Goal: Transaction & Acquisition: Obtain resource

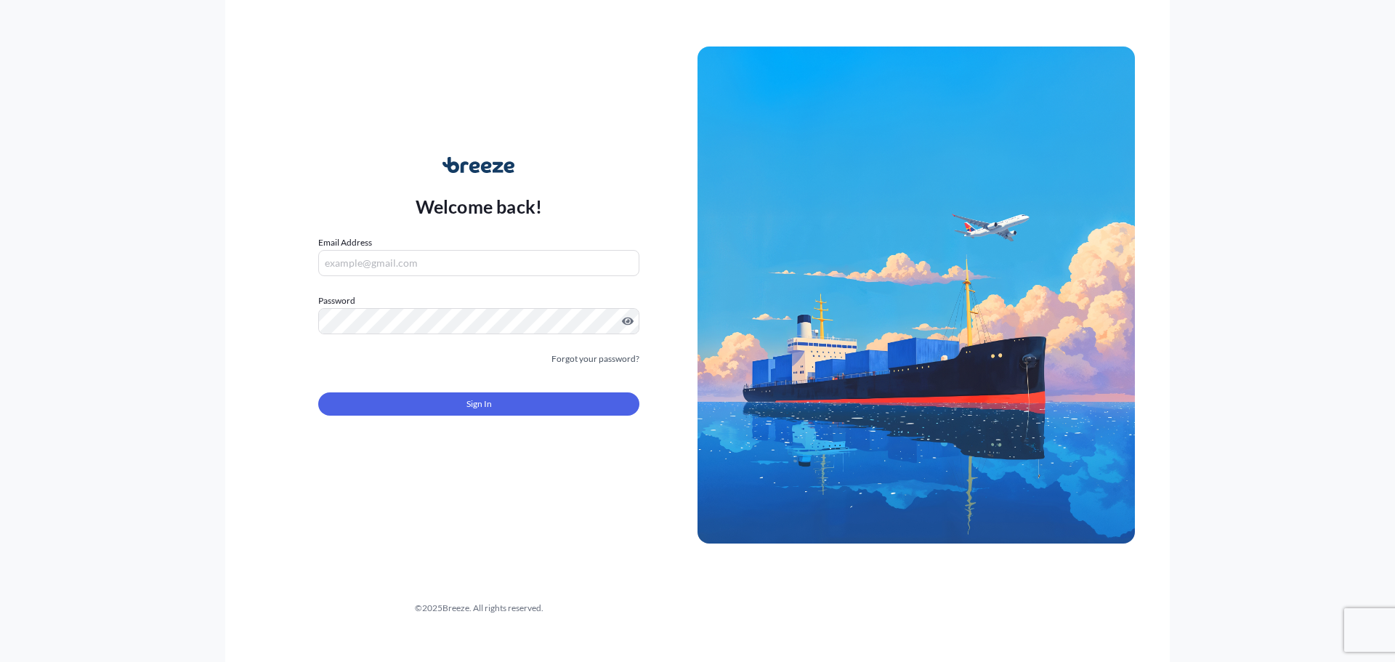
type input "[PERSON_NAME][EMAIL_ADDRESS][DOMAIN_NAME]"
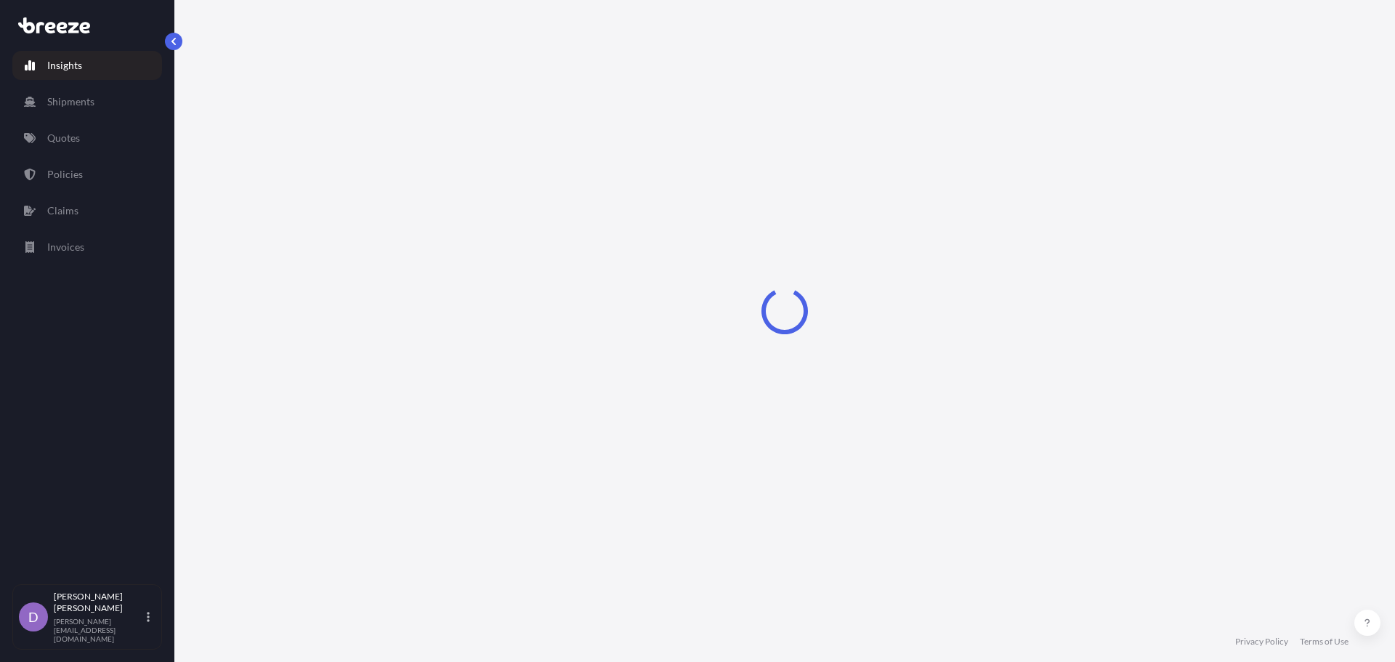
select select "2025"
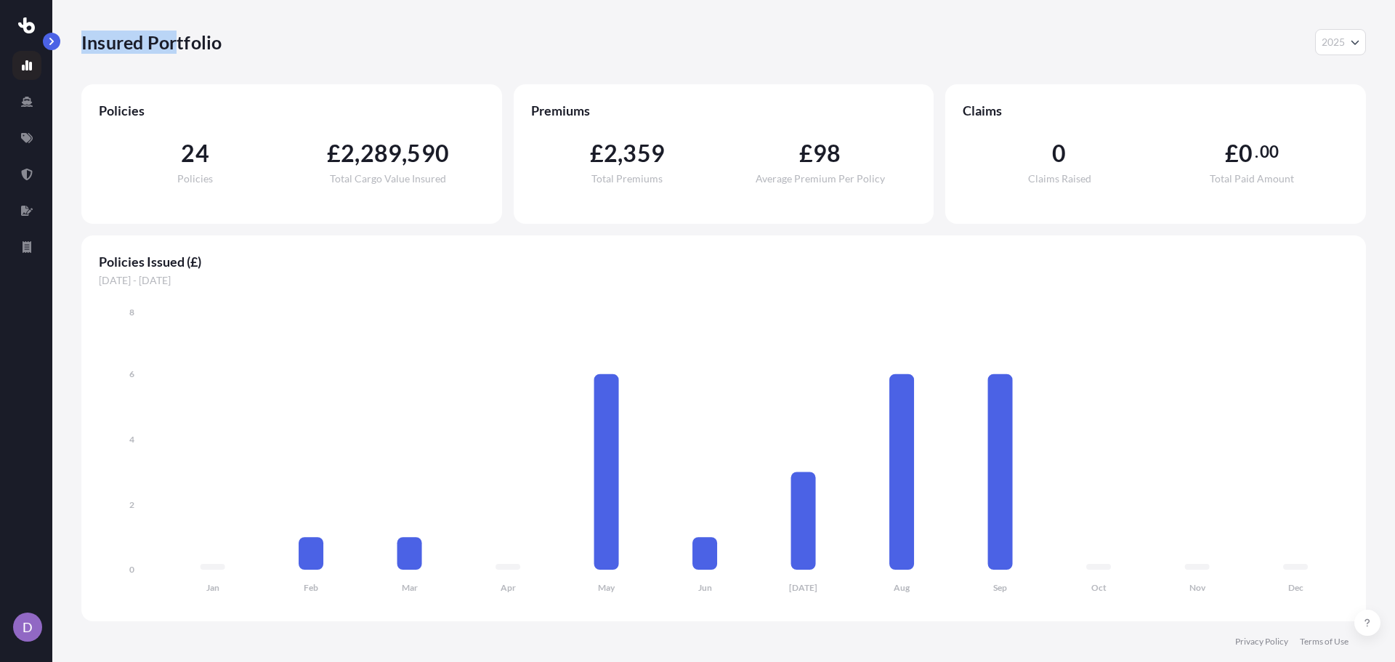
drag, startPoint x: 174, startPoint y: 37, endPoint x: 53, endPoint y: 46, distance: 121.7
click at [53, 46] on div "D Insured Portfolio 2025 2025 2024 2023 2022 Policies 24 Policies £ 2 , 289 , 5…" at bounding box center [697, 331] width 1395 height 662
click at [53, 46] on button "button" at bounding box center [51, 41] width 17 height 17
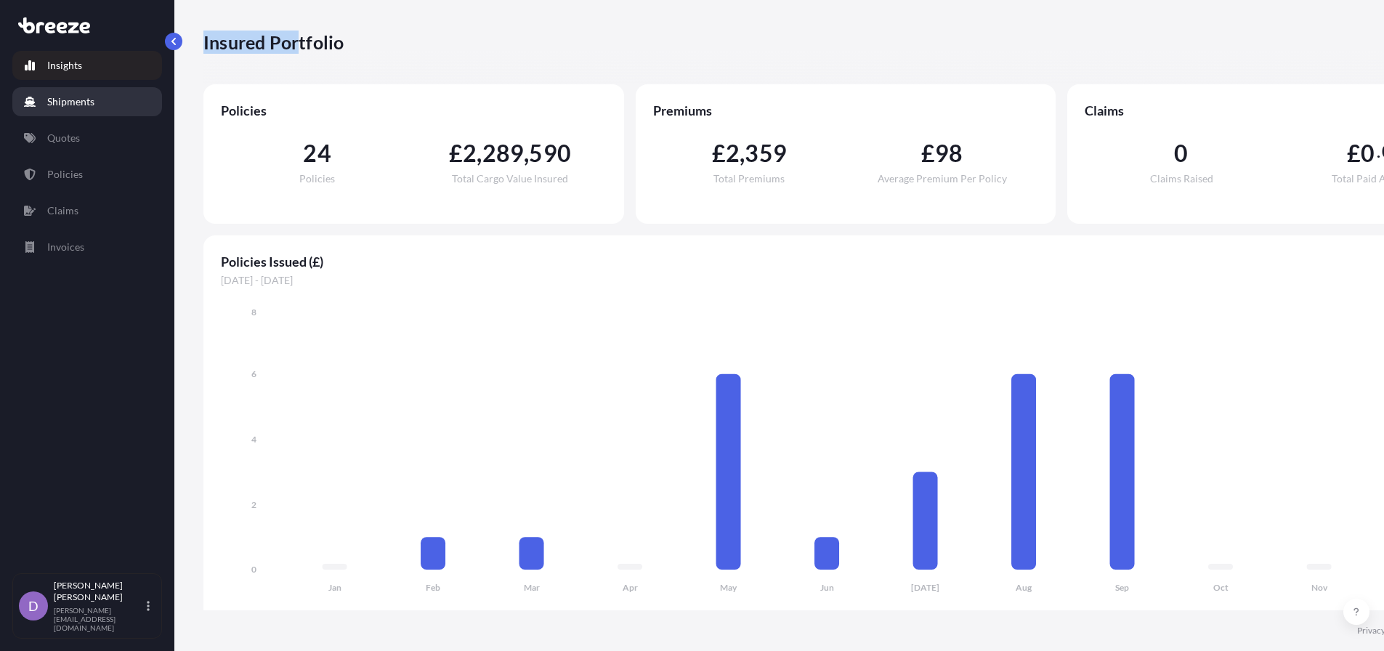
click at [112, 104] on link "Shipments" at bounding box center [87, 101] width 150 height 29
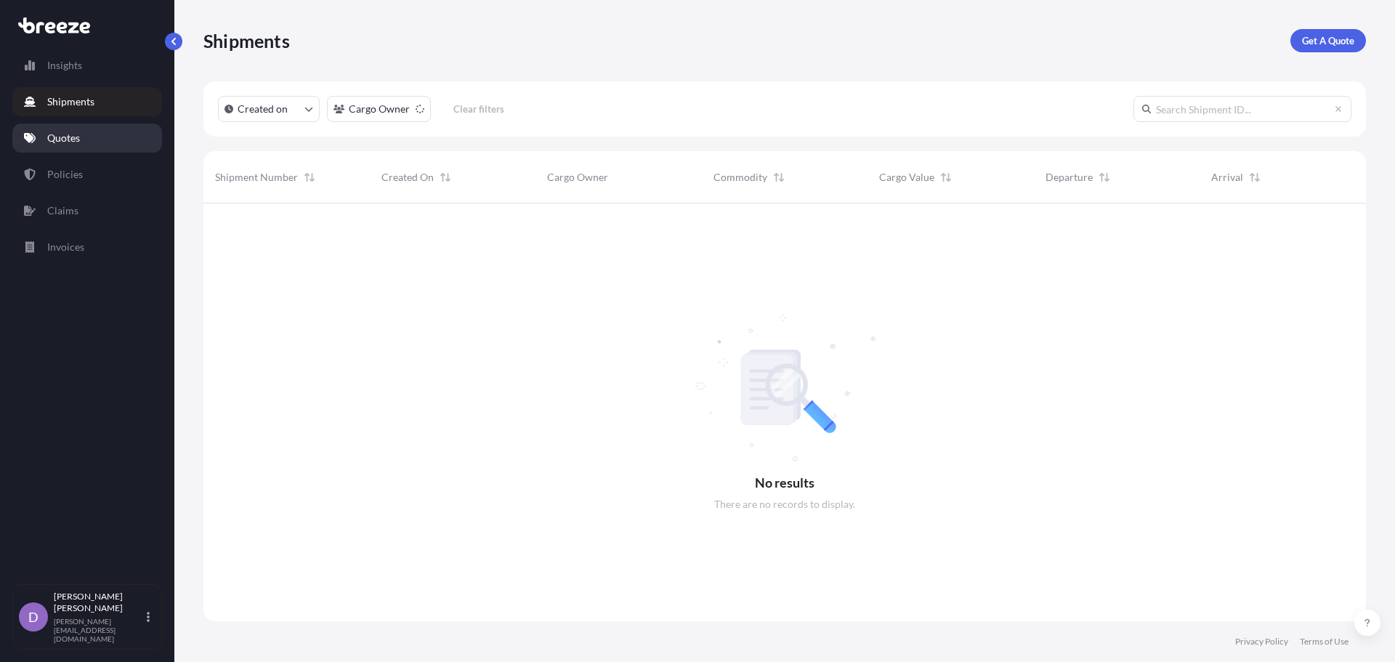
scroll to position [459, 1152]
click at [95, 132] on link "Quotes" at bounding box center [87, 138] width 150 height 29
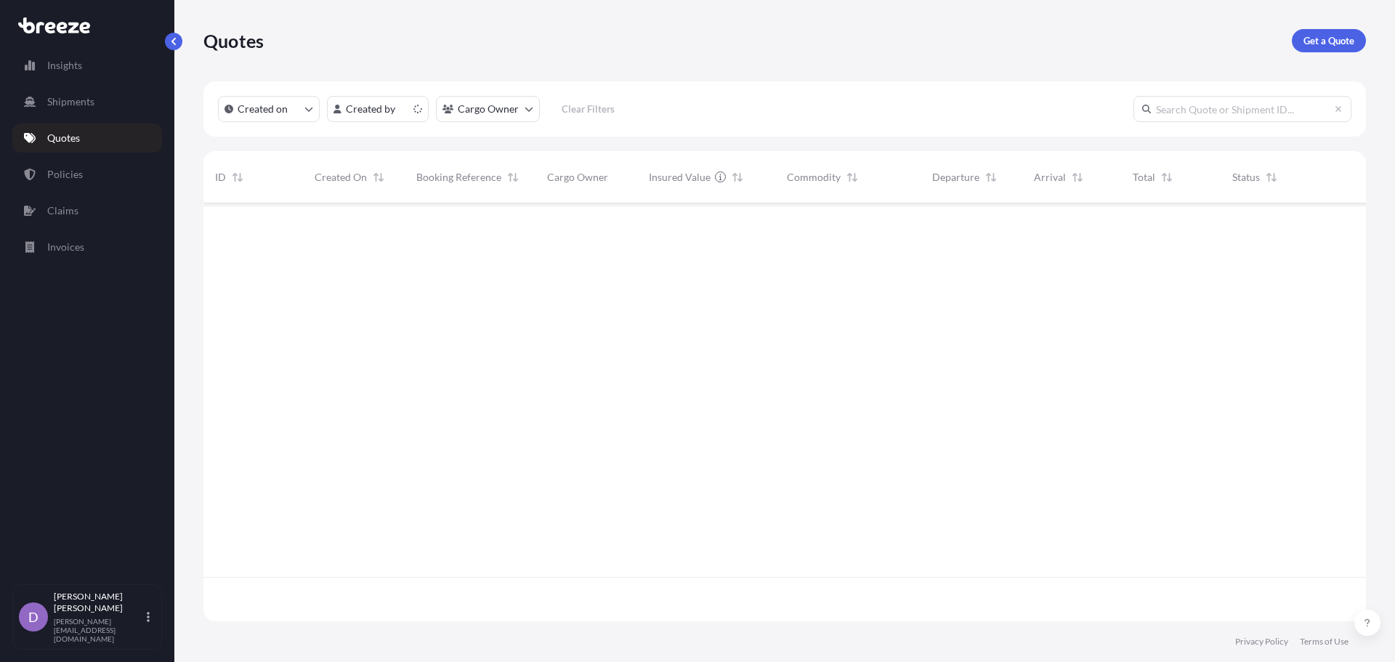
scroll to position [415, 1152]
click at [105, 117] on div "Insights Shipments Quotes Policies Claims Invoices" at bounding box center [87, 311] width 150 height 546
click at [105, 110] on link "Shipments" at bounding box center [87, 101] width 150 height 29
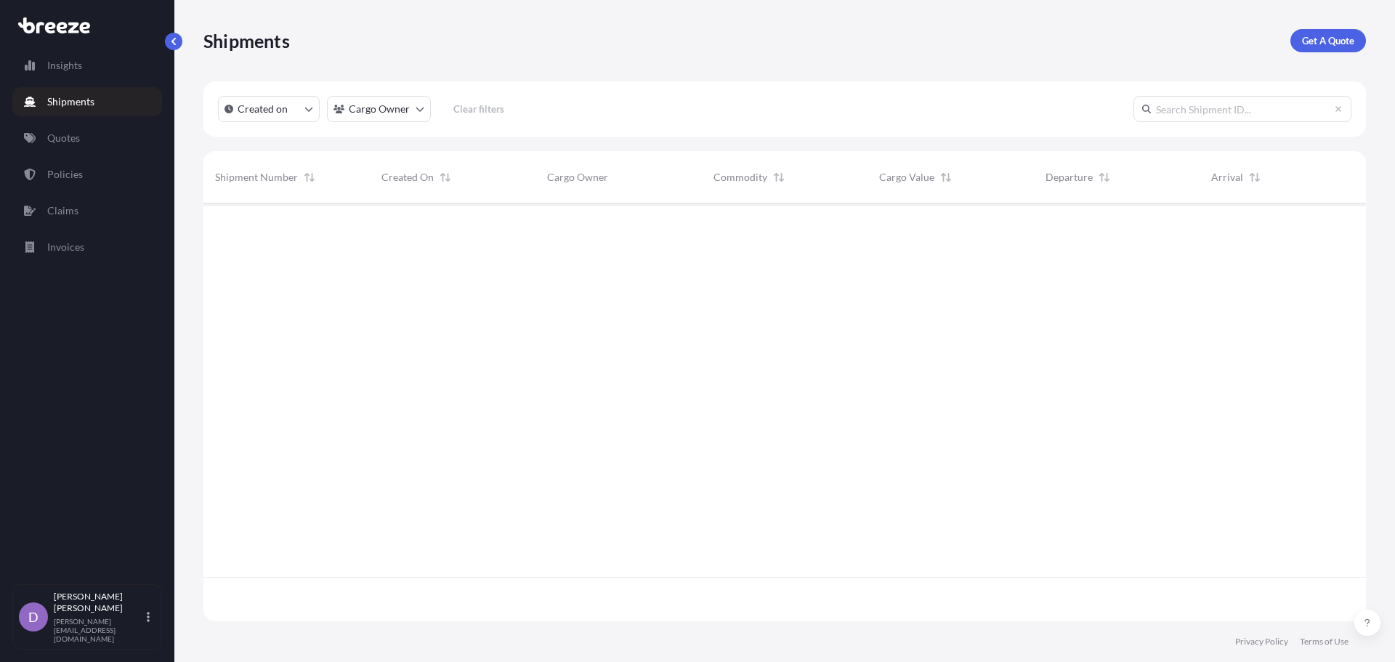
scroll to position [459, 1152]
click at [1344, 43] on p "Get A Quote" at bounding box center [1328, 40] width 52 height 15
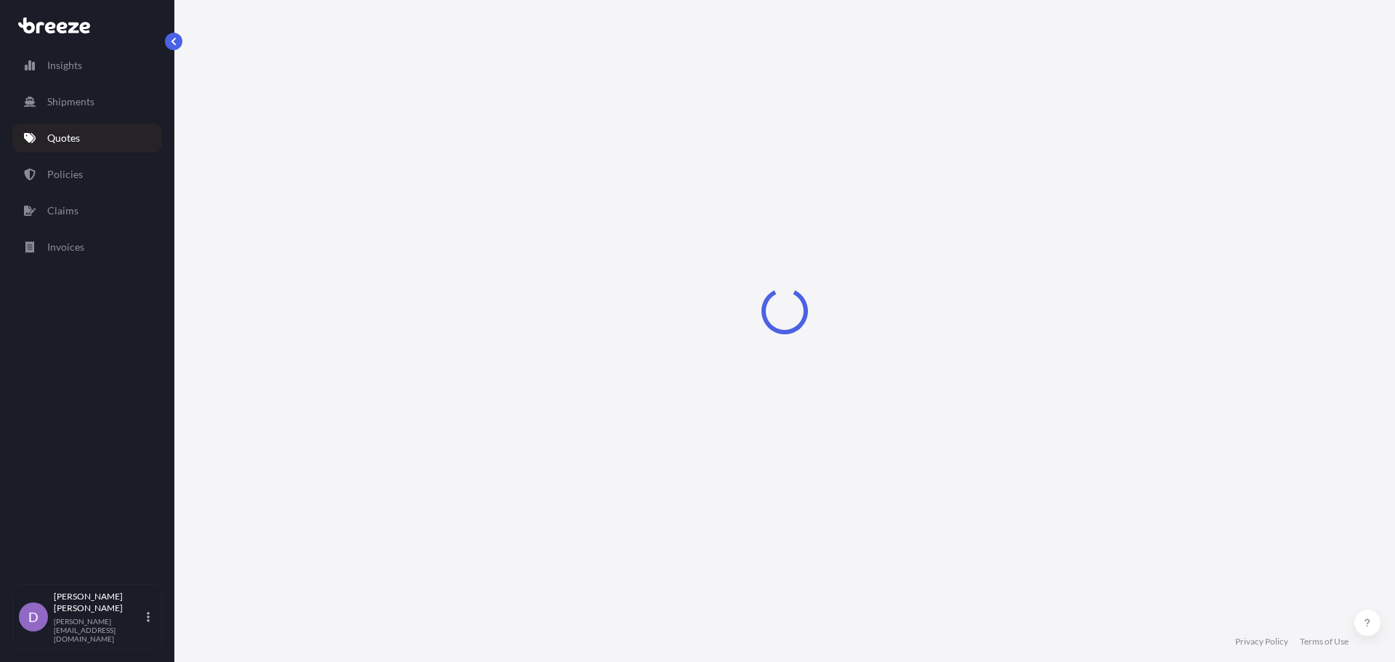
select select "Road"
select select "Sea"
select select "1"
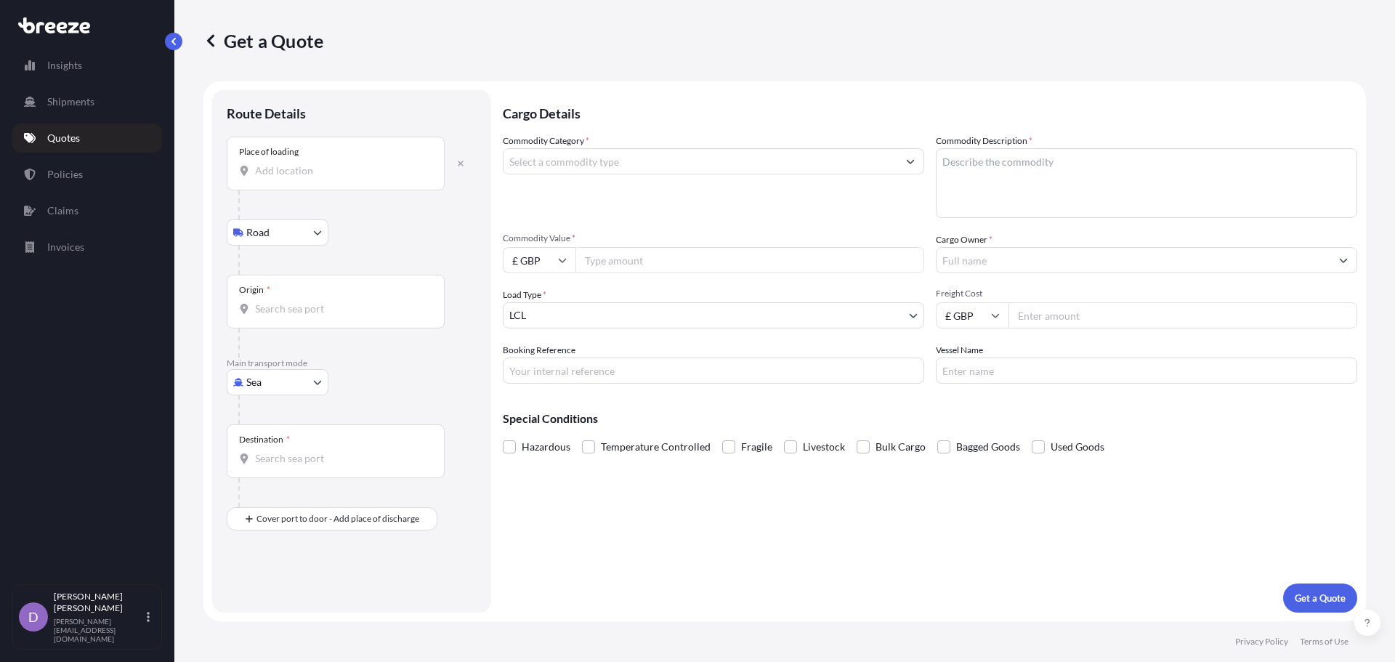
click at [298, 176] on input "Place of loading" at bounding box center [340, 170] width 171 height 15
click at [668, 169] on input "Commodity Category *" at bounding box center [701, 161] width 394 height 26
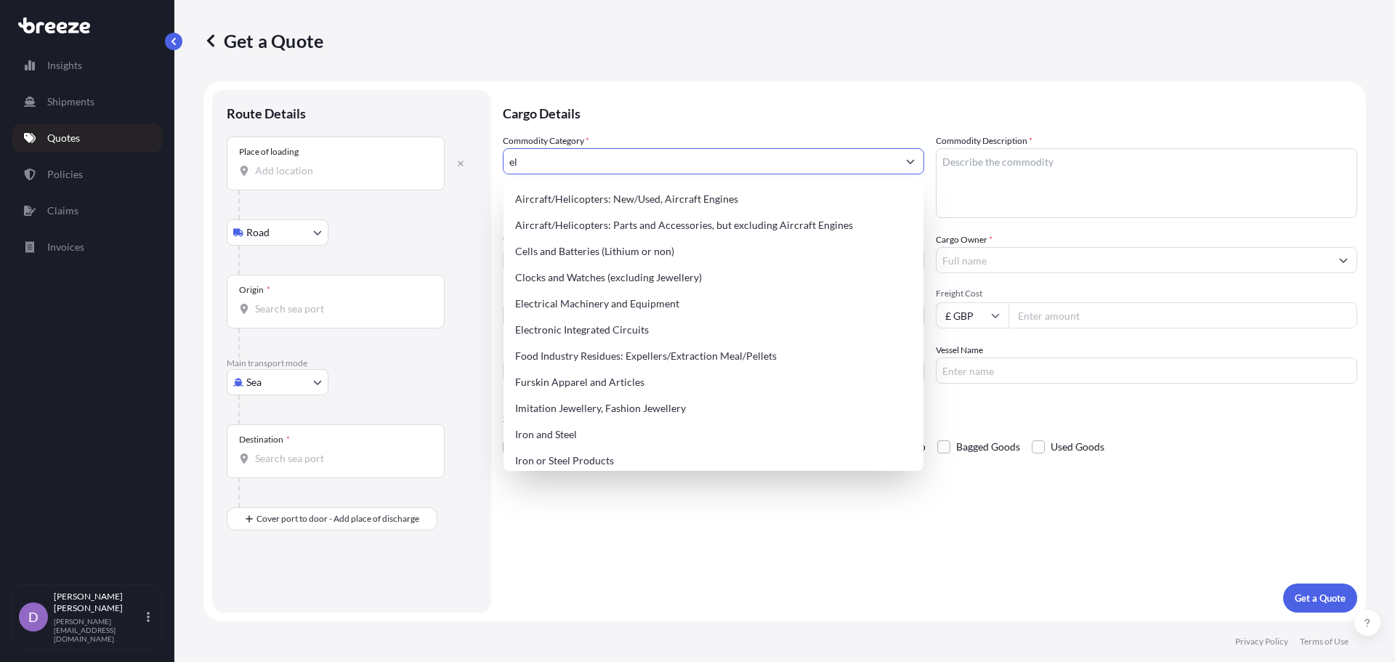
type input "e"
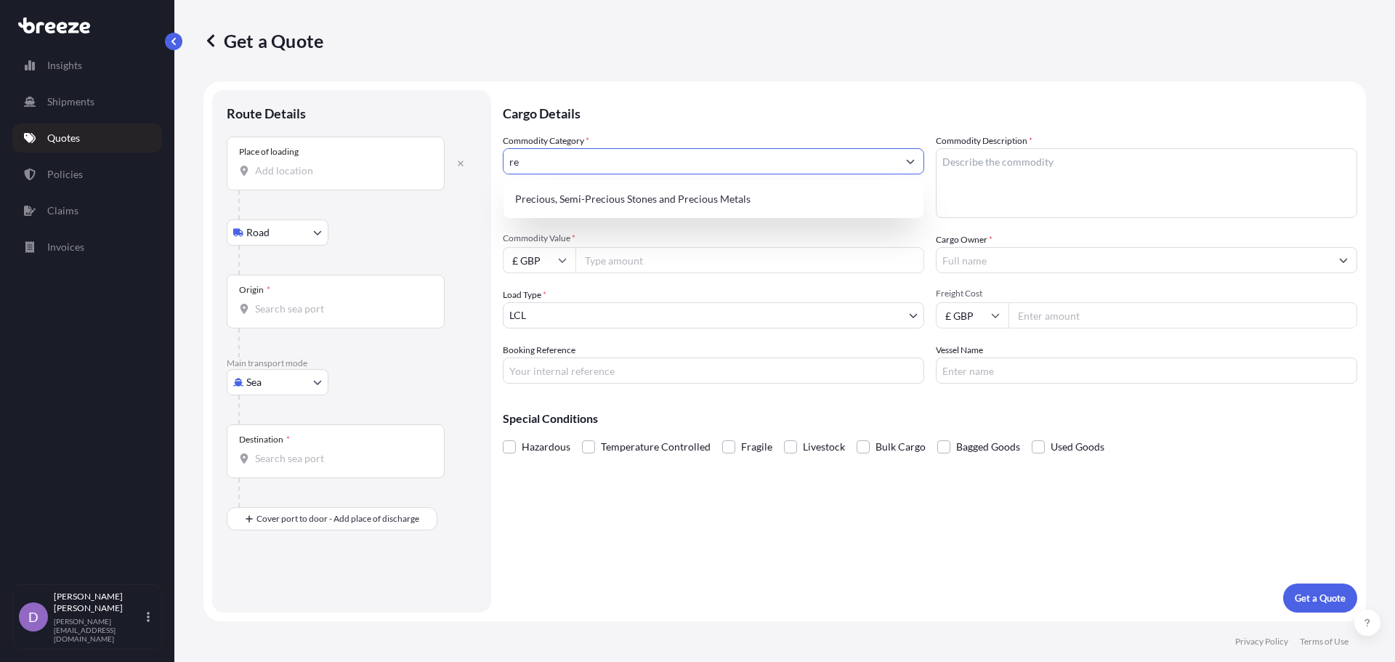
type input "r"
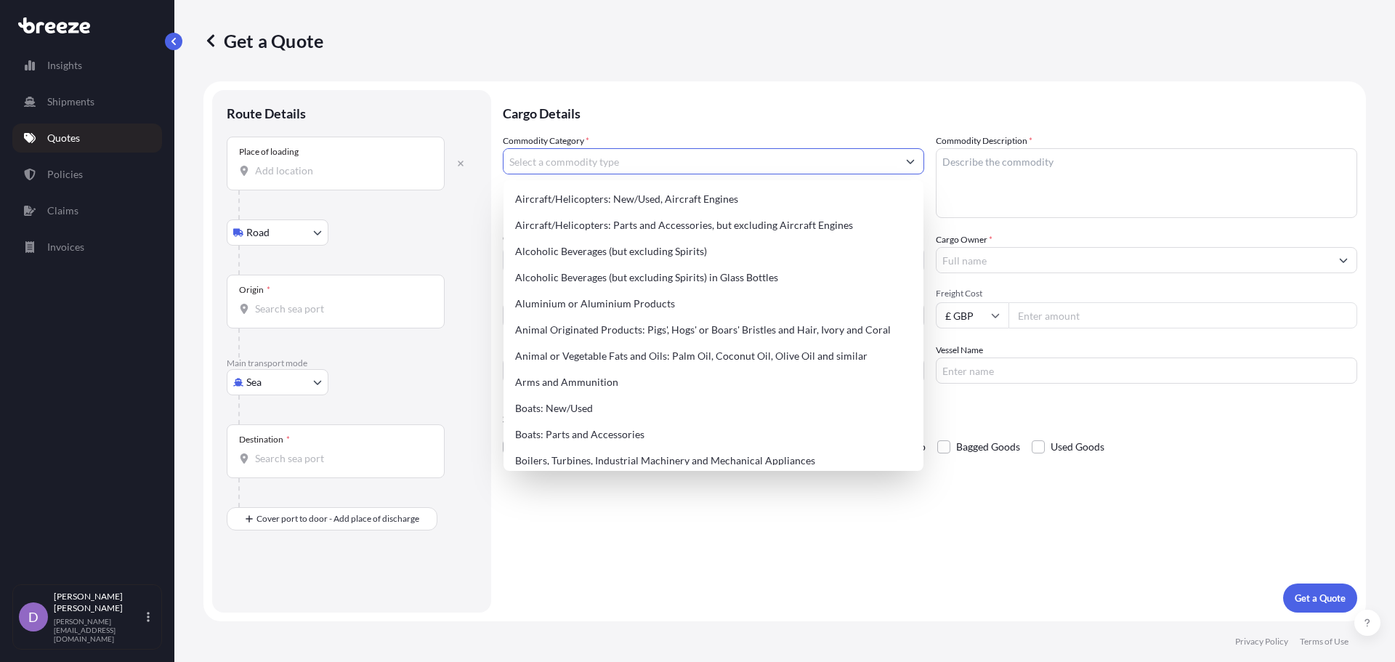
type input "q"
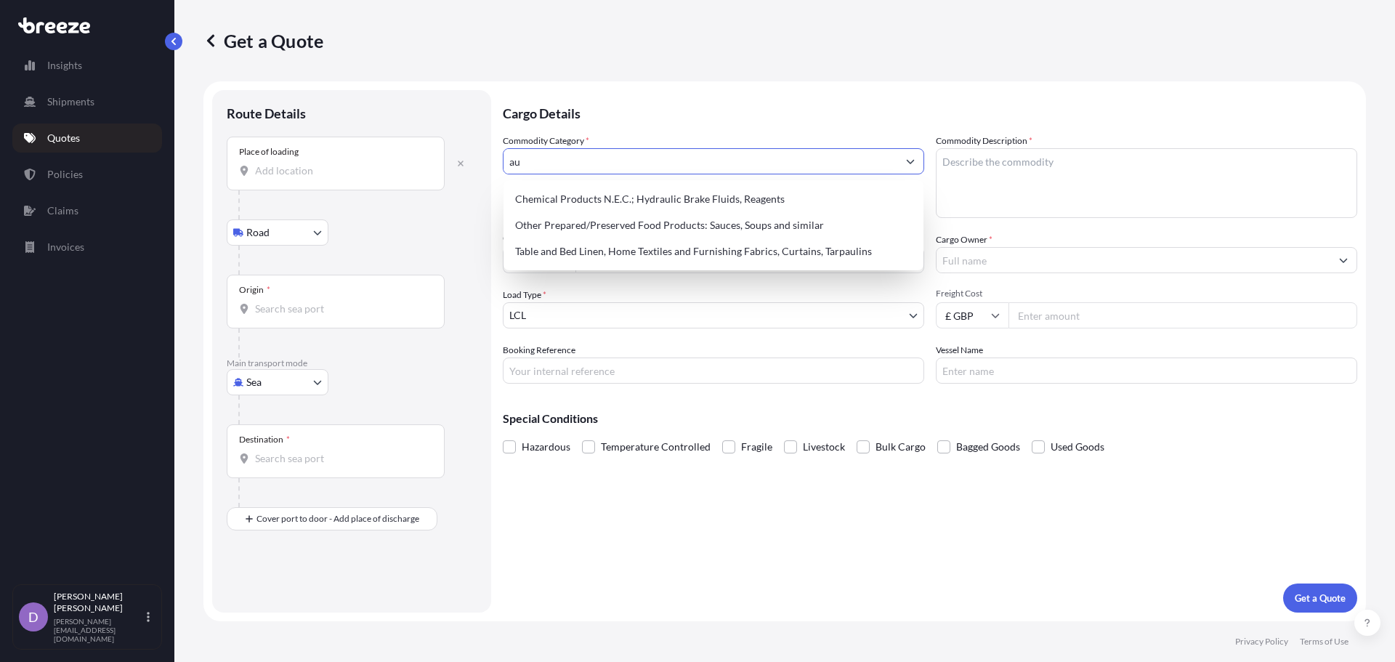
type input "a"
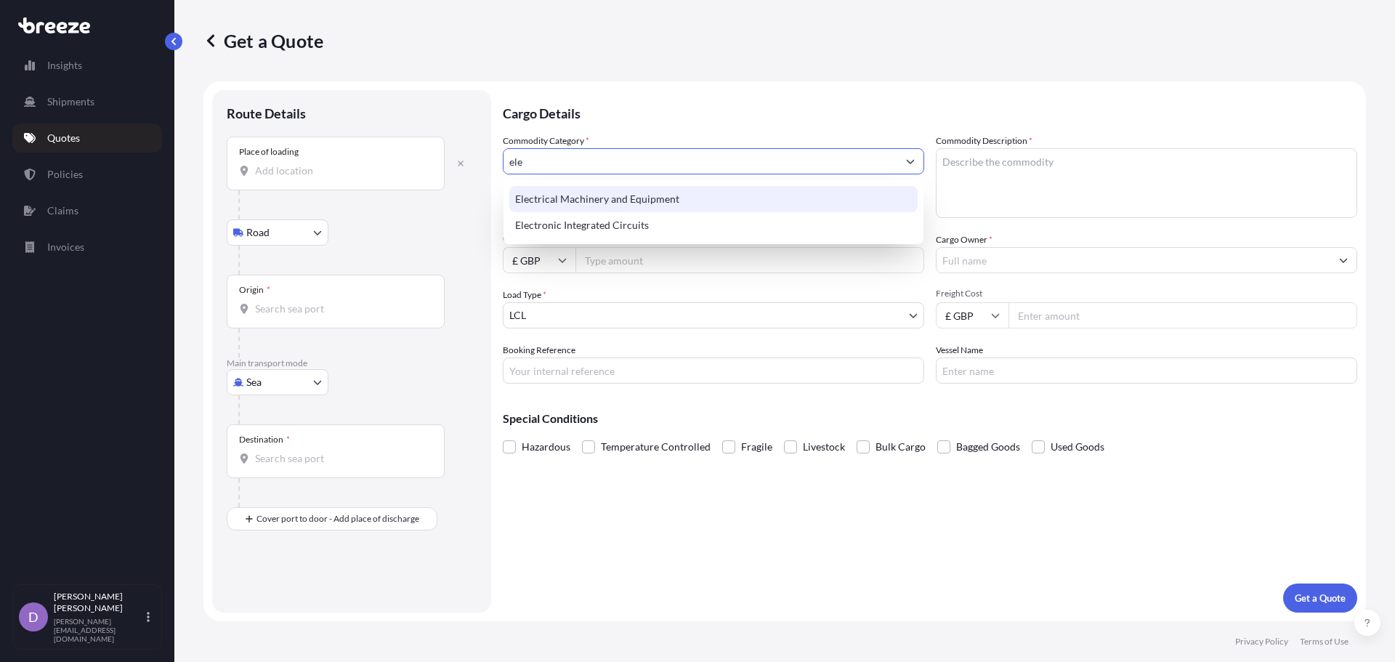
click at [650, 196] on div "Electrical Machinery and Equipment" at bounding box center [713, 199] width 408 height 26
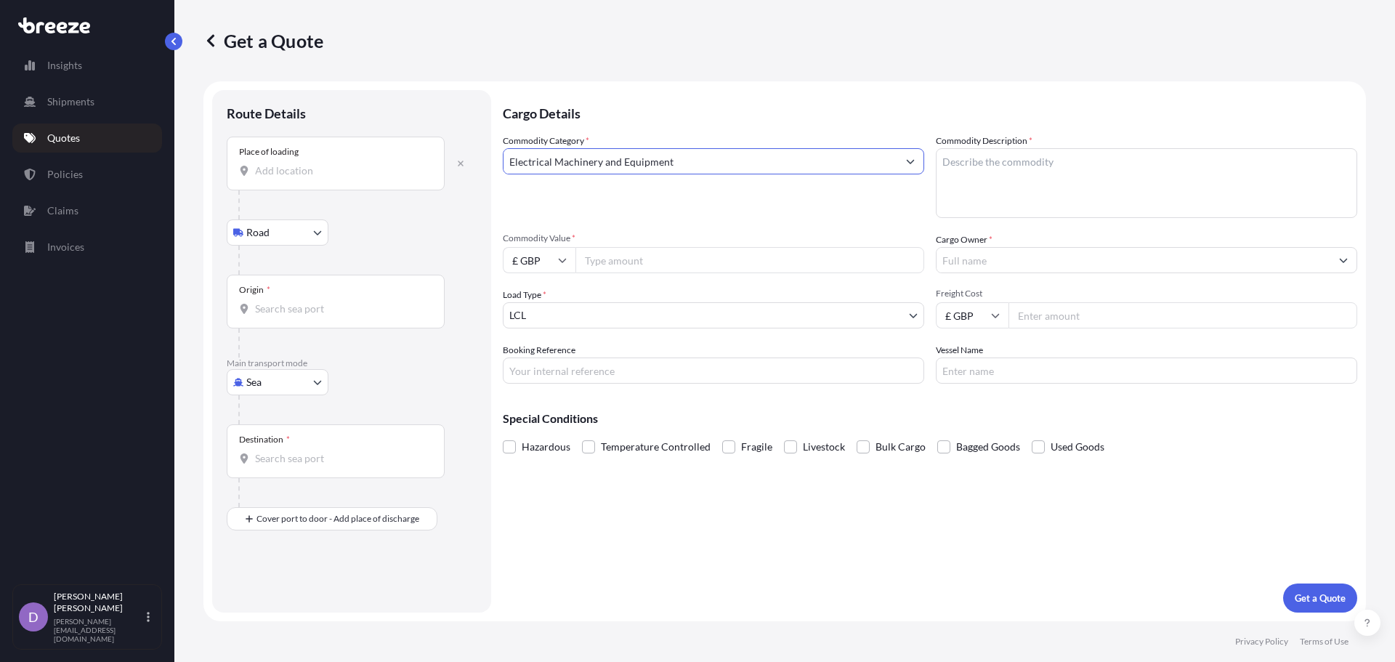
type input "Electrical Machinery and Equipment"
click at [992, 152] on textarea "Commodity Description *" at bounding box center [1146, 183] width 421 height 70
paste textarea "x1 EXD PTZ Camera - ZIZTEL / X1 24" Minitor, Power & HDMI Lead & Bracket - DELL…"
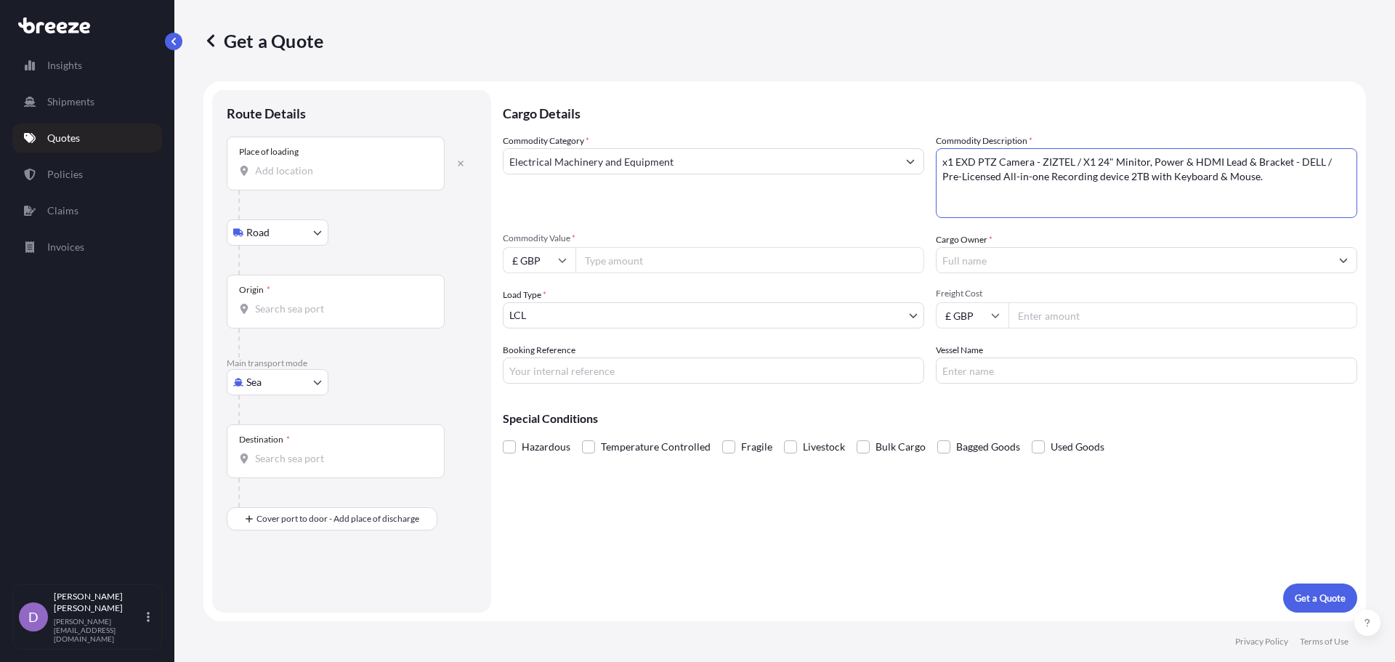
type textarea "x1 EXD PTZ Camera - ZIZTEL / X1 24" Minitor, Power & HDMI Lead & Bracket - DELL…"
click at [1113, 94] on p "Cargo Details" at bounding box center [930, 112] width 855 height 44
click at [721, 247] on input "Commodity Value *" at bounding box center [750, 260] width 349 height 26
paste input "9069.04"
type input "9069.04"
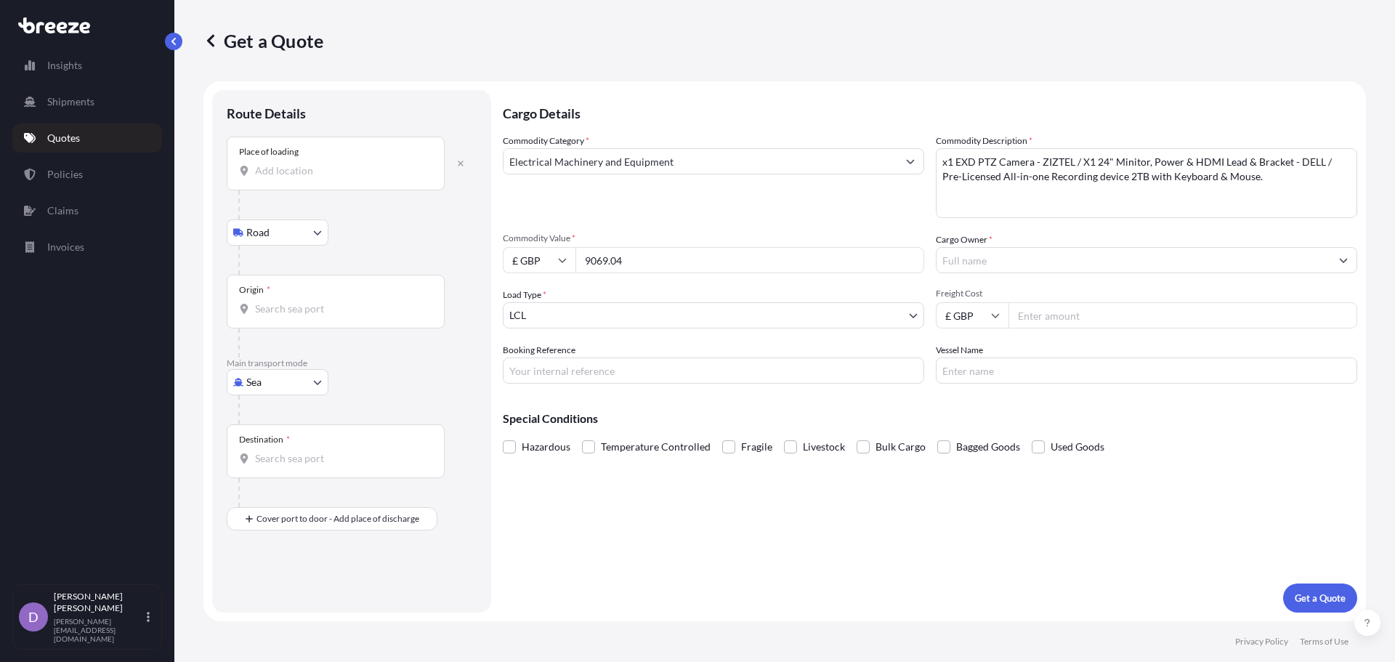
click at [1233, 188] on textarea "x1 EXD PTZ Camera - ZIZTEL / X1 24" Minitor, Power & HDMI Lead & Bracket - DELL…" at bounding box center [1146, 183] width 421 height 70
paste textarea "8525500000"
click at [1256, 177] on textarea "x1 EXD PTZ Camera - ZIZTEL / X1 24" Minitor, Power & HDMI Lead & Bracket - DELL…" at bounding box center [1146, 183] width 421 height 70
click at [1227, 202] on textarea "x1 EXD PTZ Camera - ZIZTEL / X1 24" Minitor, Power & HDMI Lead & Bracket - DELL…" at bounding box center [1146, 183] width 421 height 70
paste textarea "8542399000"
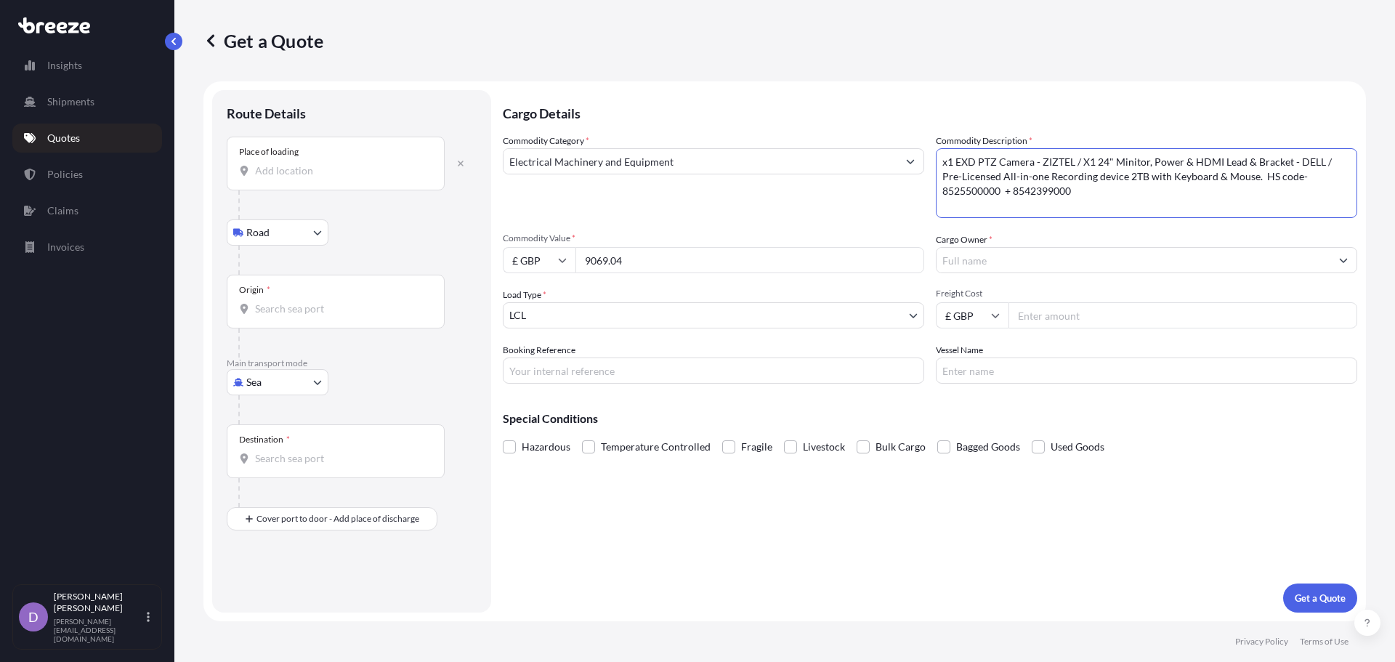
type textarea "x1 EXD PTZ Camera - ZIZTEL / X1 24" Minitor, Power & HDMI Lead & Bracket - DELL…"
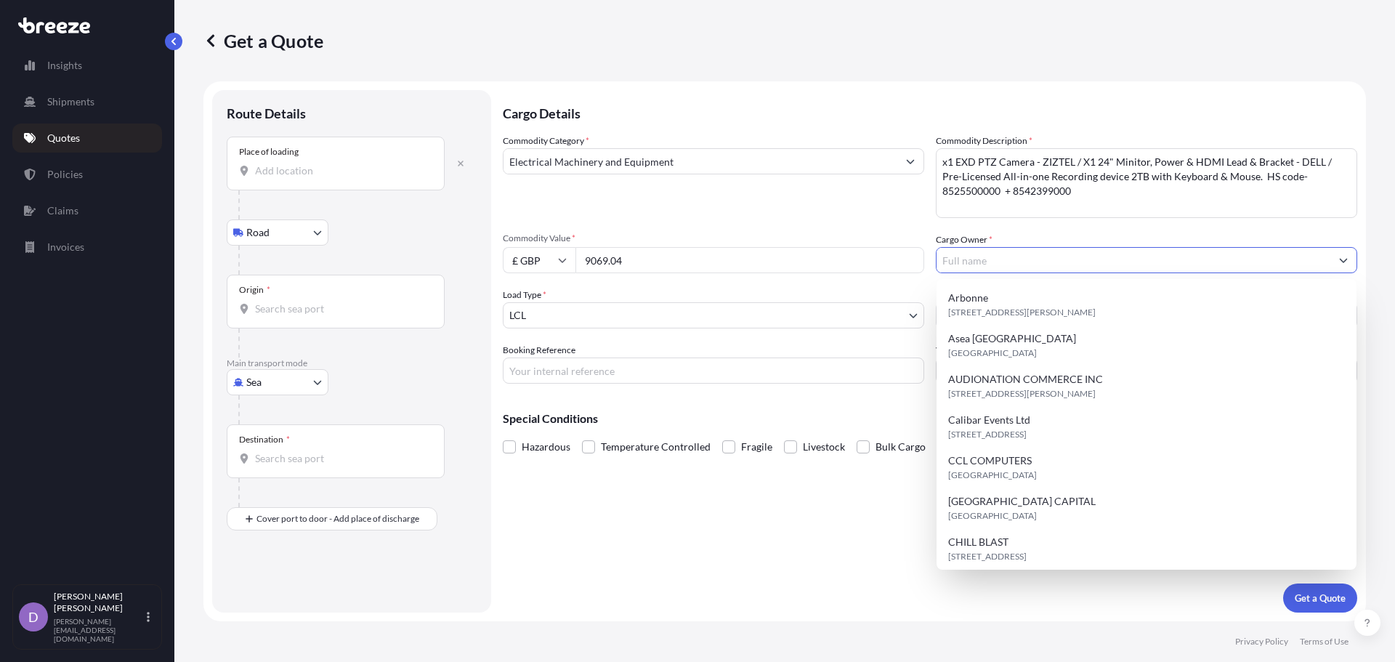
click at [1097, 257] on input "Cargo Owner *" at bounding box center [1134, 260] width 394 height 26
paste input "Ziztel Limited"
click at [1128, 259] on input "Ziztel Limited" at bounding box center [1134, 260] width 394 height 26
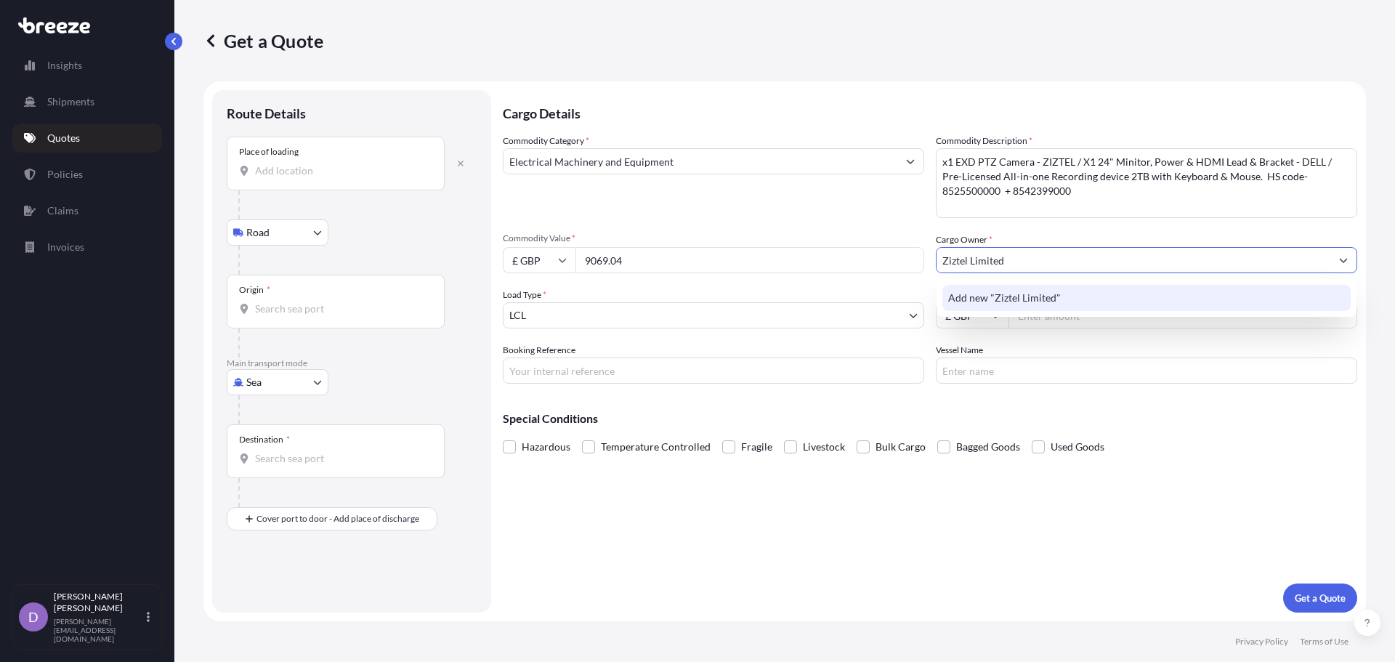
click at [1022, 306] on div "Add new "Ziztel Limited"" at bounding box center [1146, 298] width 408 height 26
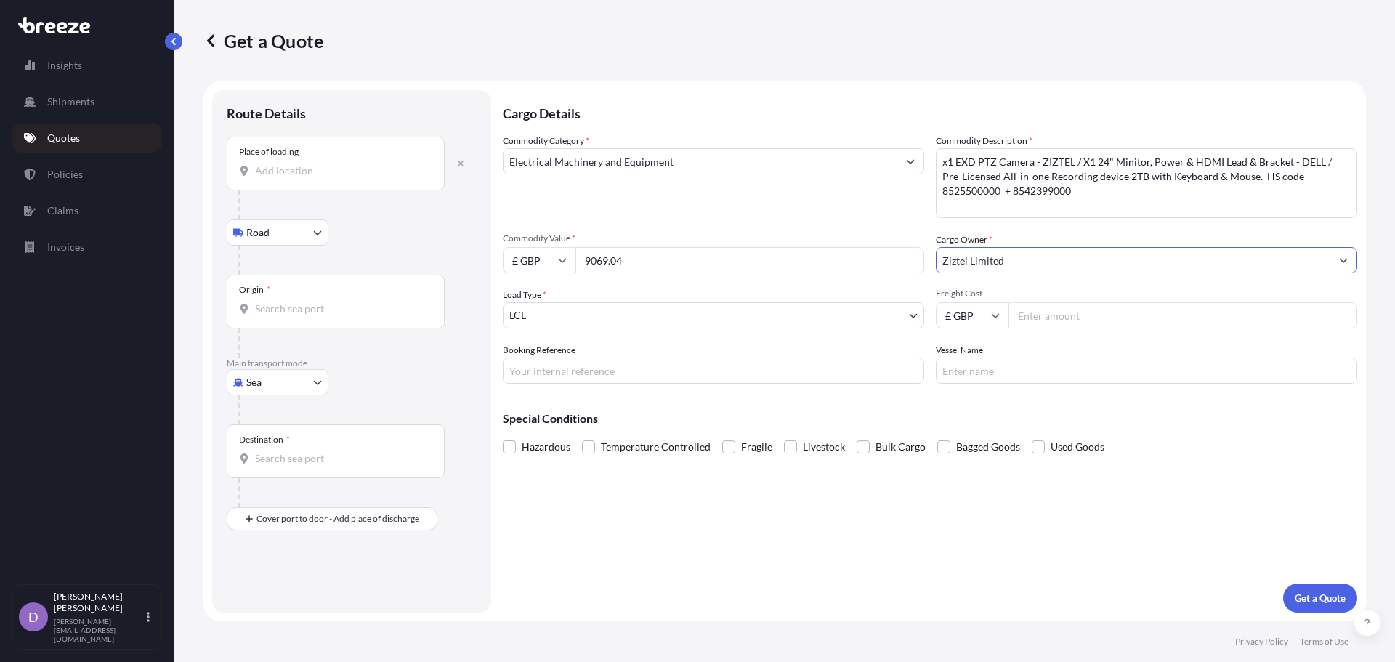
type input "Ziztel Limited"
click at [929, 239] on div "Commodity Category * Electrical Machinery and Equipment Commodity Description *…" at bounding box center [930, 259] width 855 height 250
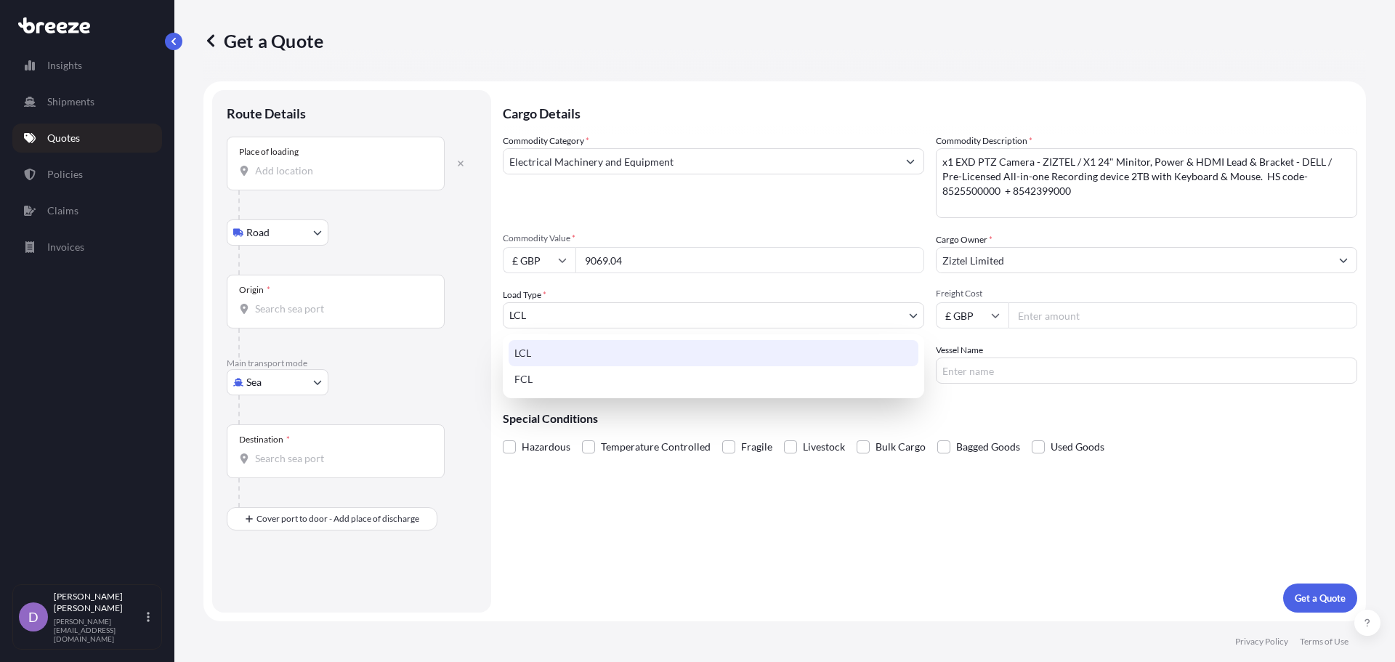
click at [703, 306] on body "15 options available. 0 options available. 1 option available. Insights Shipmen…" at bounding box center [697, 331] width 1395 height 662
click at [673, 345] on div "LCL" at bounding box center [714, 353] width 410 height 26
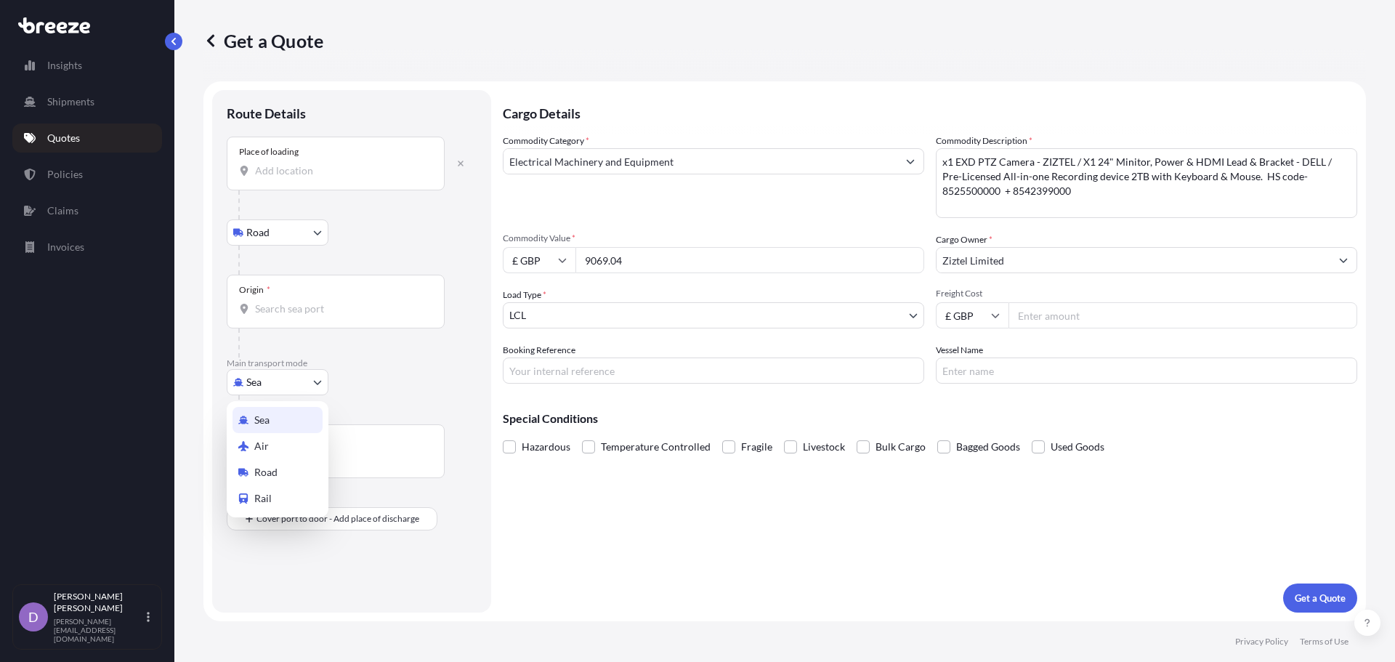
click at [286, 381] on body "Insights Shipments Quotes Policies Claims Invoices D [PERSON_NAME] [PERSON_NAME…" at bounding box center [697, 331] width 1395 height 662
click at [278, 451] on div "Air" at bounding box center [278, 446] width 90 height 26
select select "Air"
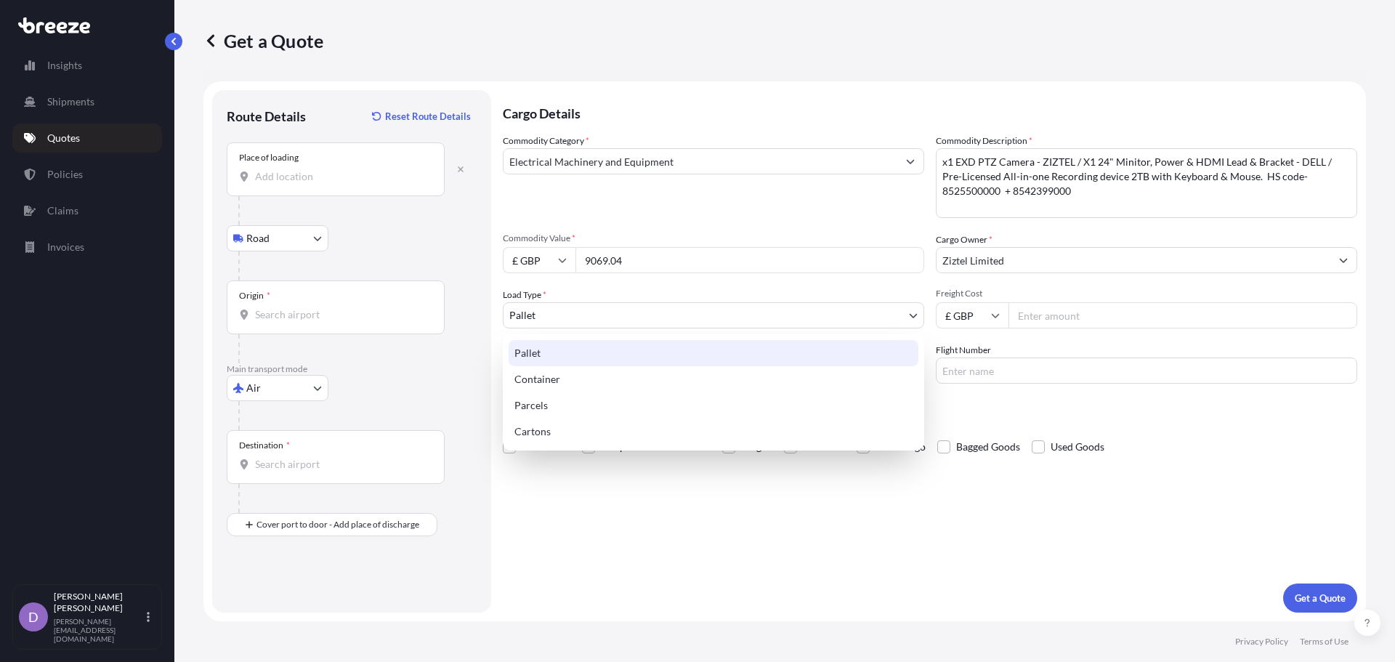
click at [594, 314] on body "Insights Shipments Quotes Policies Claims Invoices D [PERSON_NAME] [PERSON_NAME…" at bounding box center [697, 331] width 1395 height 662
click at [586, 350] on div "Pallet" at bounding box center [714, 353] width 410 height 26
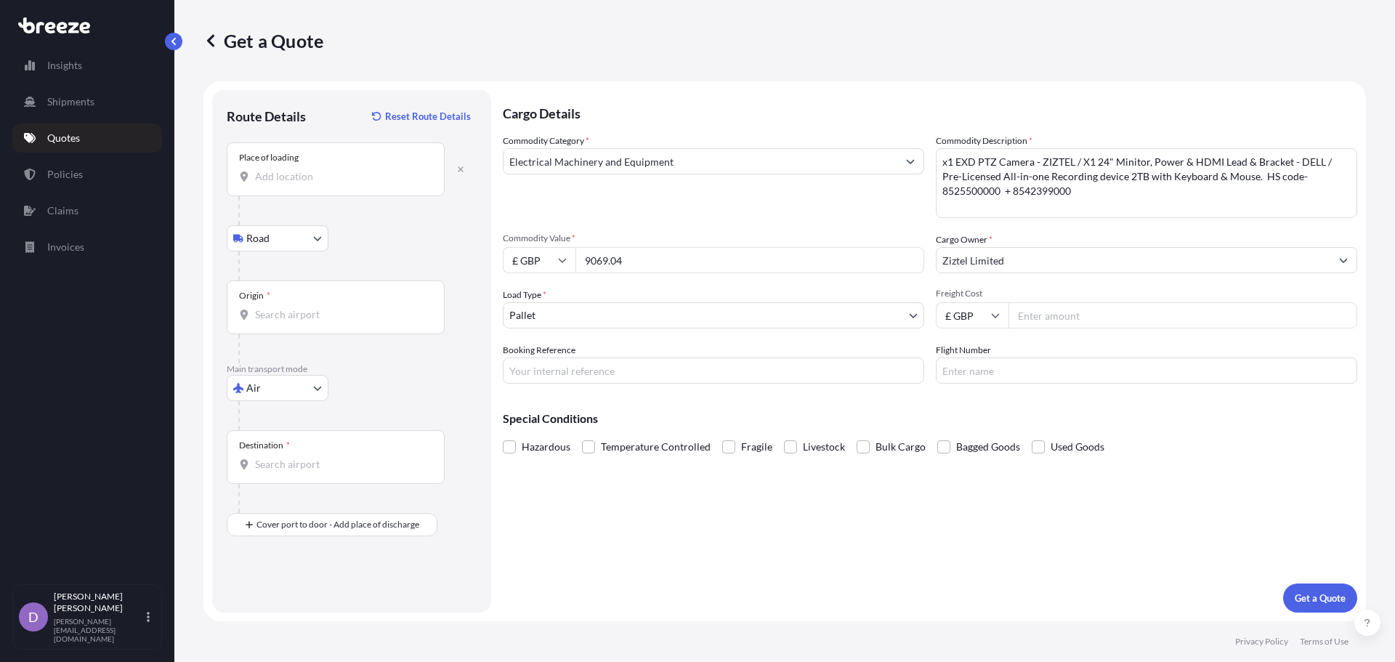
click at [588, 379] on input "Booking Reference" at bounding box center [713, 371] width 421 height 26
paste input "TPYB20776"
type input "TPYB20776"
click at [848, 344] on div "Booking Reference TPYB20776" at bounding box center [713, 363] width 421 height 41
click at [335, 174] on input "Place of loading" at bounding box center [340, 176] width 171 height 15
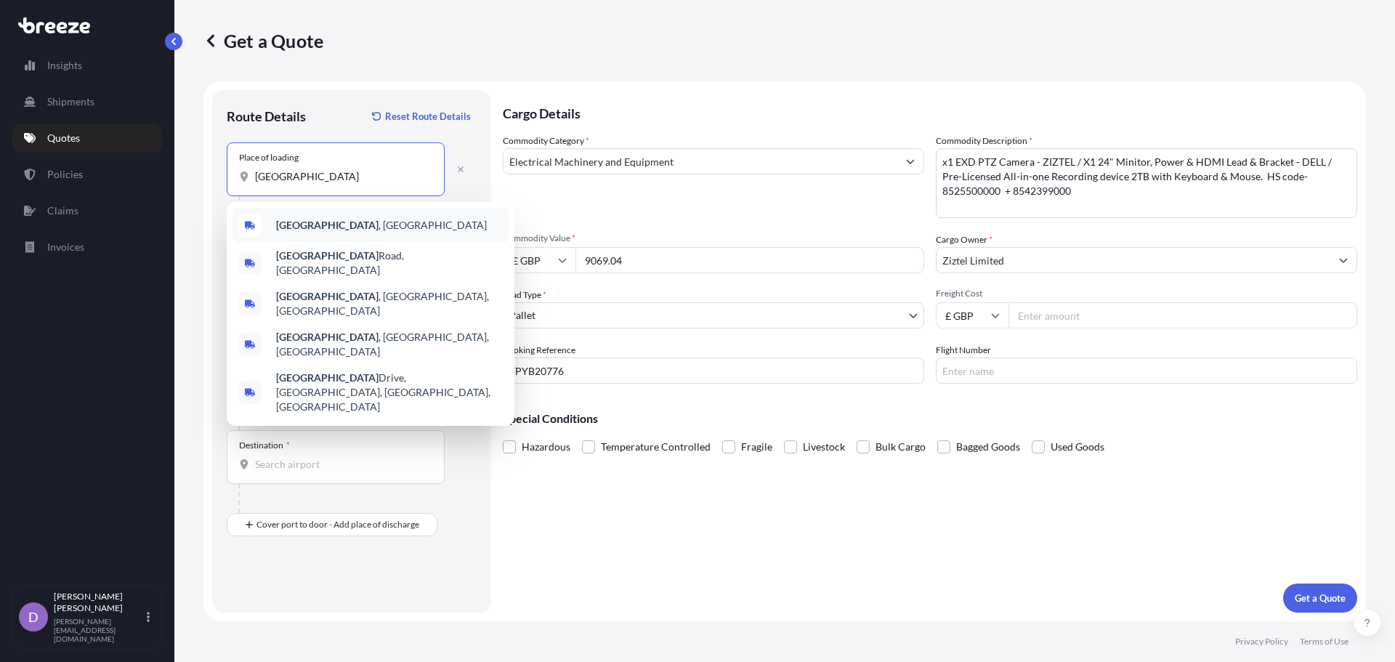
click at [361, 220] on div "[GEOGRAPHIC_DATA] , [GEOGRAPHIC_DATA]" at bounding box center [371, 225] width 276 height 35
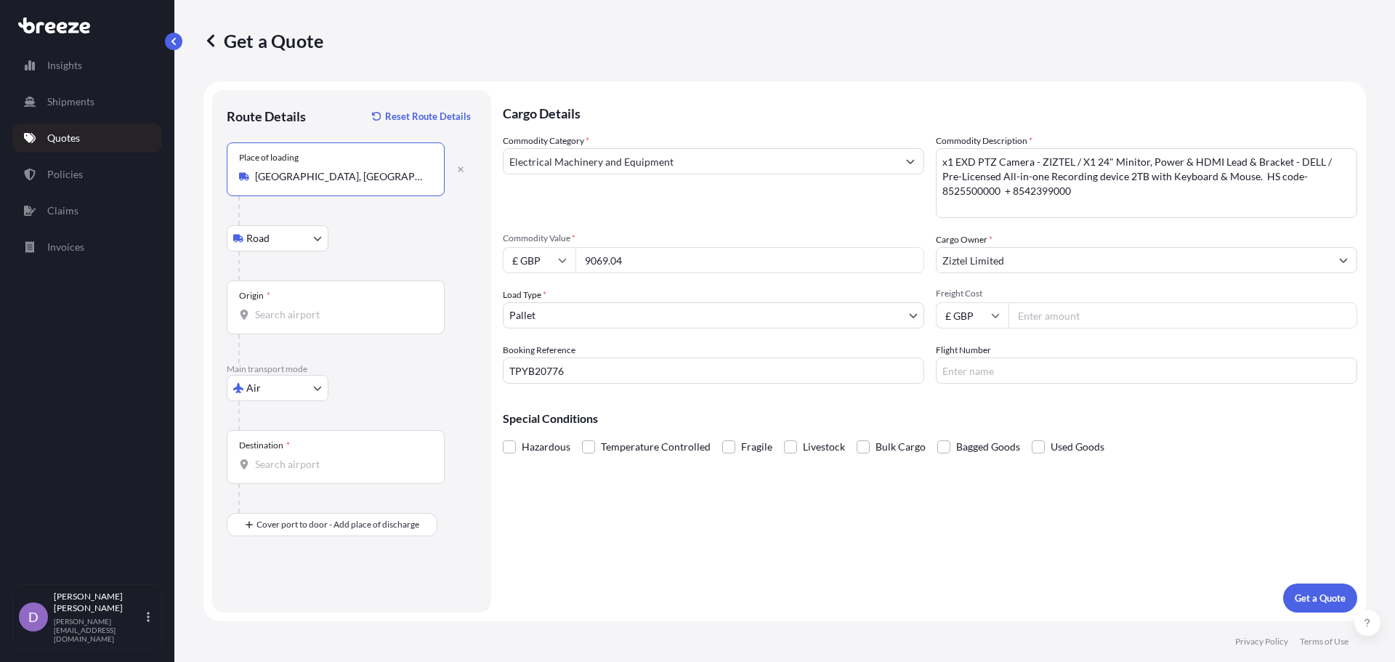
type input "[GEOGRAPHIC_DATA], [GEOGRAPHIC_DATA]"
click at [285, 304] on div "Origin *" at bounding box center [336, 307] width 218 height 54
click at [285, 307] on input "Origin *" at bounding box center [340, 314] width 171 height 15
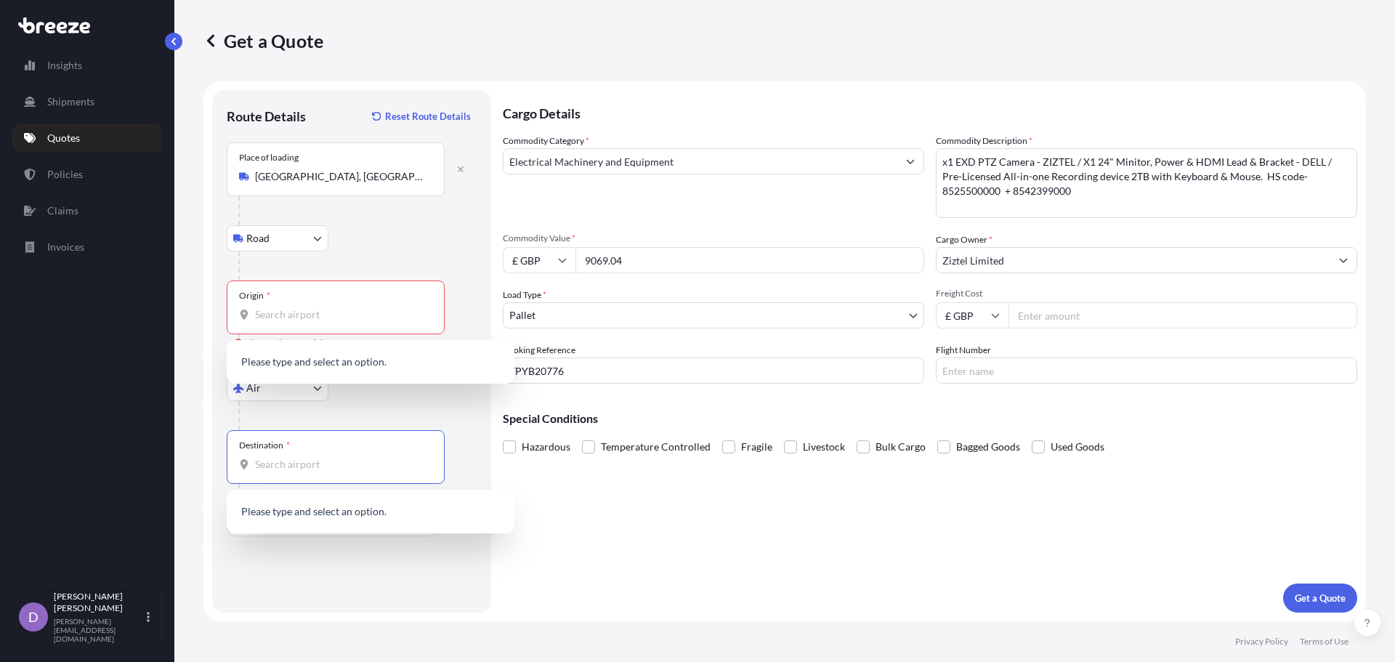
click at [346, 461] on input "Destination *" at bounding box center [340, 464] width 171 height 15
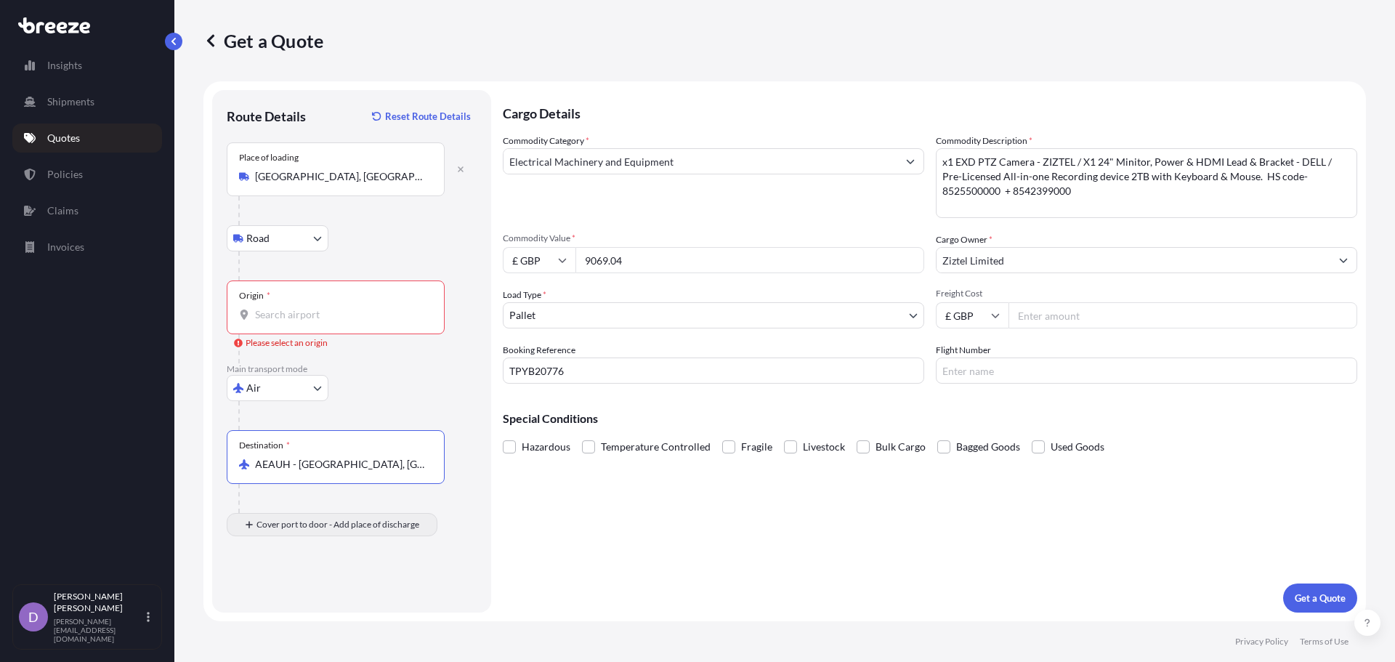
type input "AEAUH - [GEOGRAPHIC_DATA], [GEOGRAPHIC_DATA]"
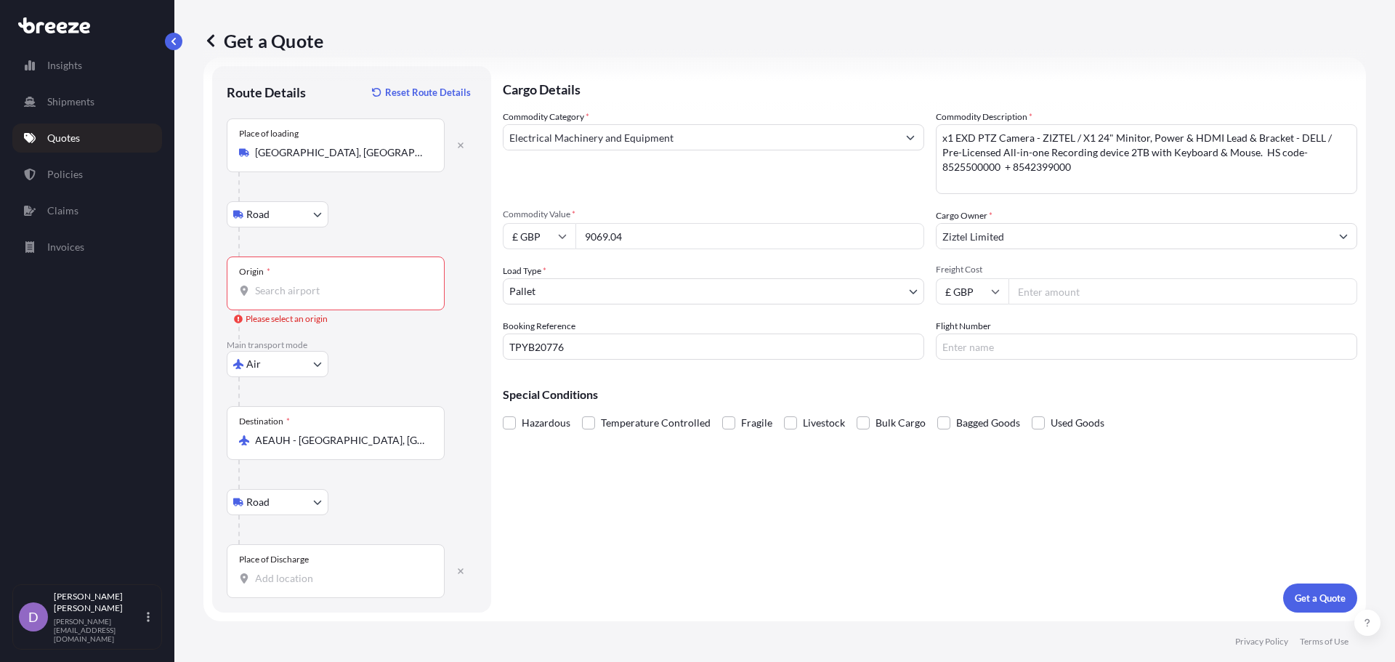
click at [335, 548] on div "Place of Discharge" at bounding box center [336, 571] width 218 height 54
click at [335, 571] on input "Place of Discharge" at bounding box center [340, 578] width 171 height 15
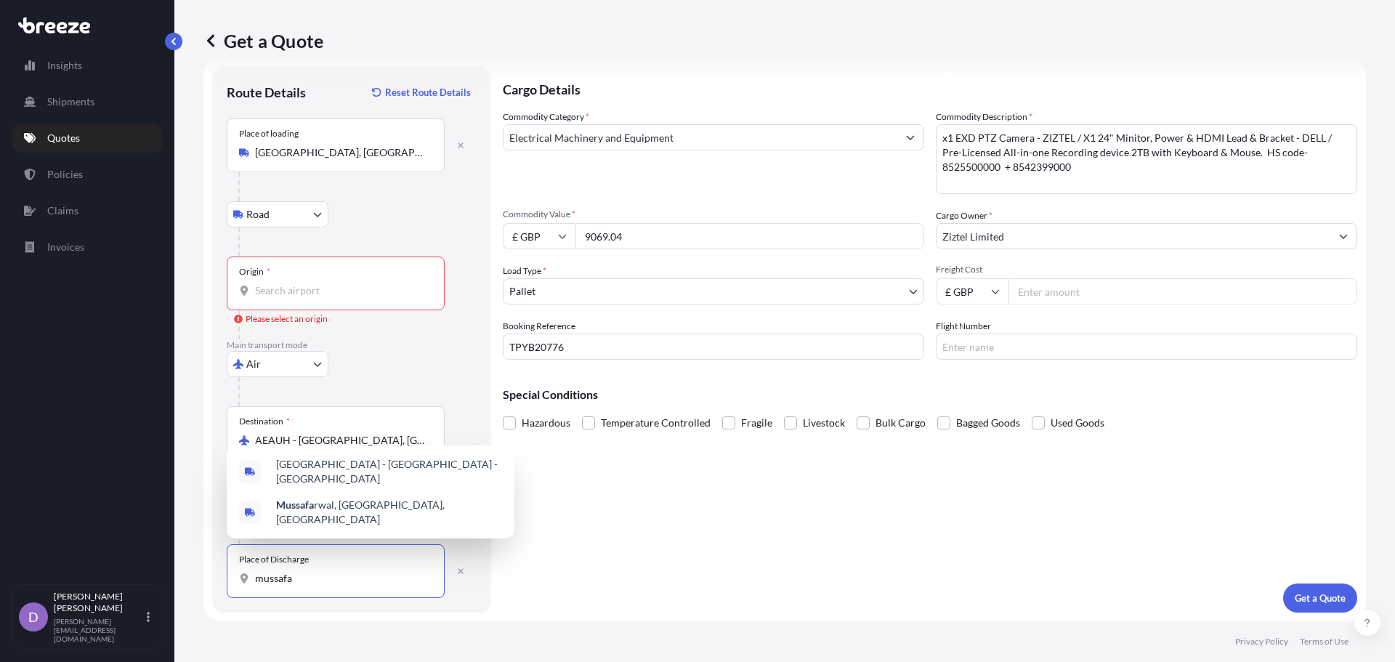
click at [319, 573] on input "mussafa" at bounding box center [340, 578] width 171 height 15
type input "m"
paste input "[GEOGRAPHIC_DATA],"
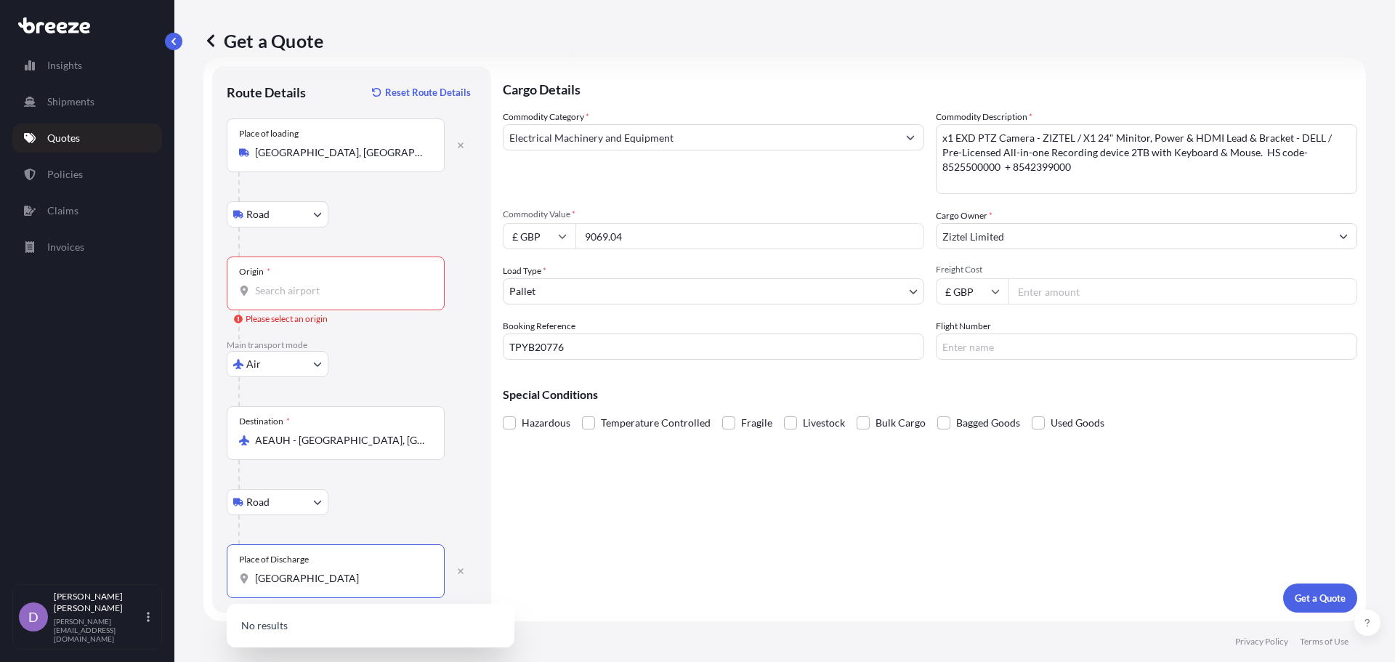
click at [374, 572] on input "[GEOGRAPHIC_DATA]" at bounding box center [340, 578] width 171 height 15
drag, startPoint x: 374, startPoint y: 572, endPoint x: 179, endPoint y: 572, distance: 195.5
click at [179, 572] on div "Get a Quote Route Details Reset Route Details Place of loading [GEOGRAPHIC_DATA…" at bounding box center [784, 310] width 1221 height 621
paste input "P.O. Box: 25446"
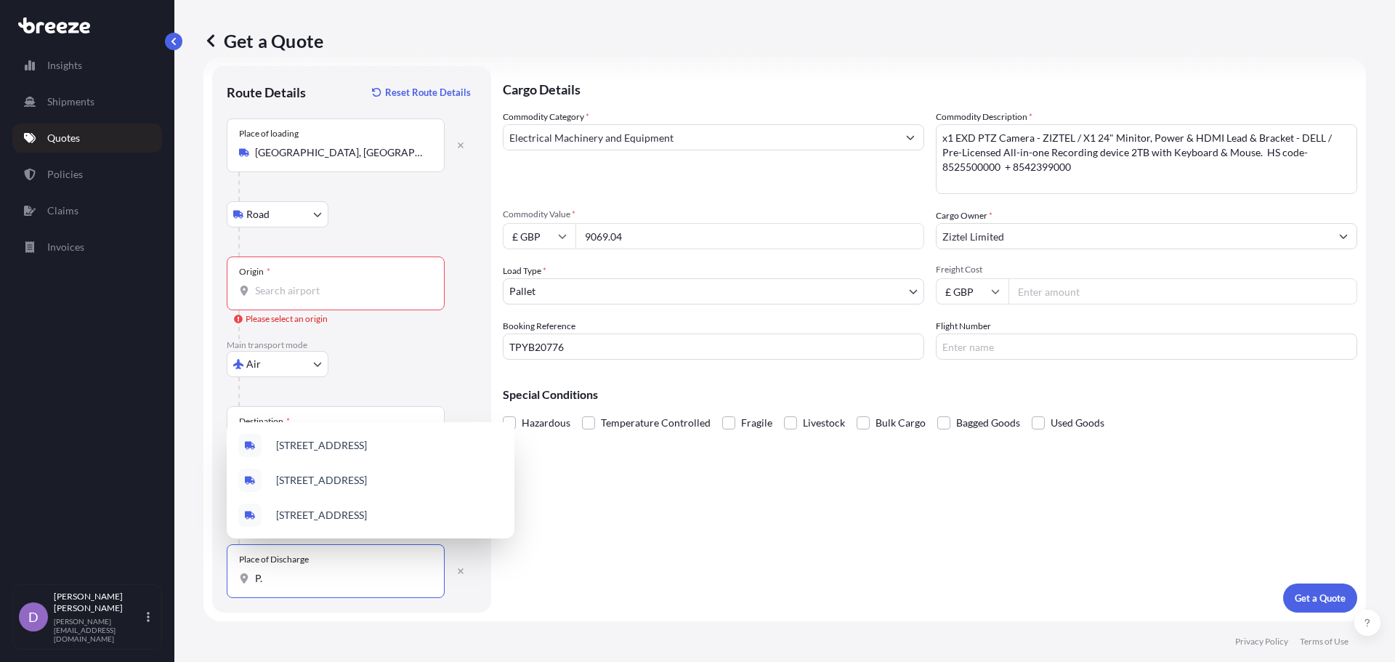
type input "P"
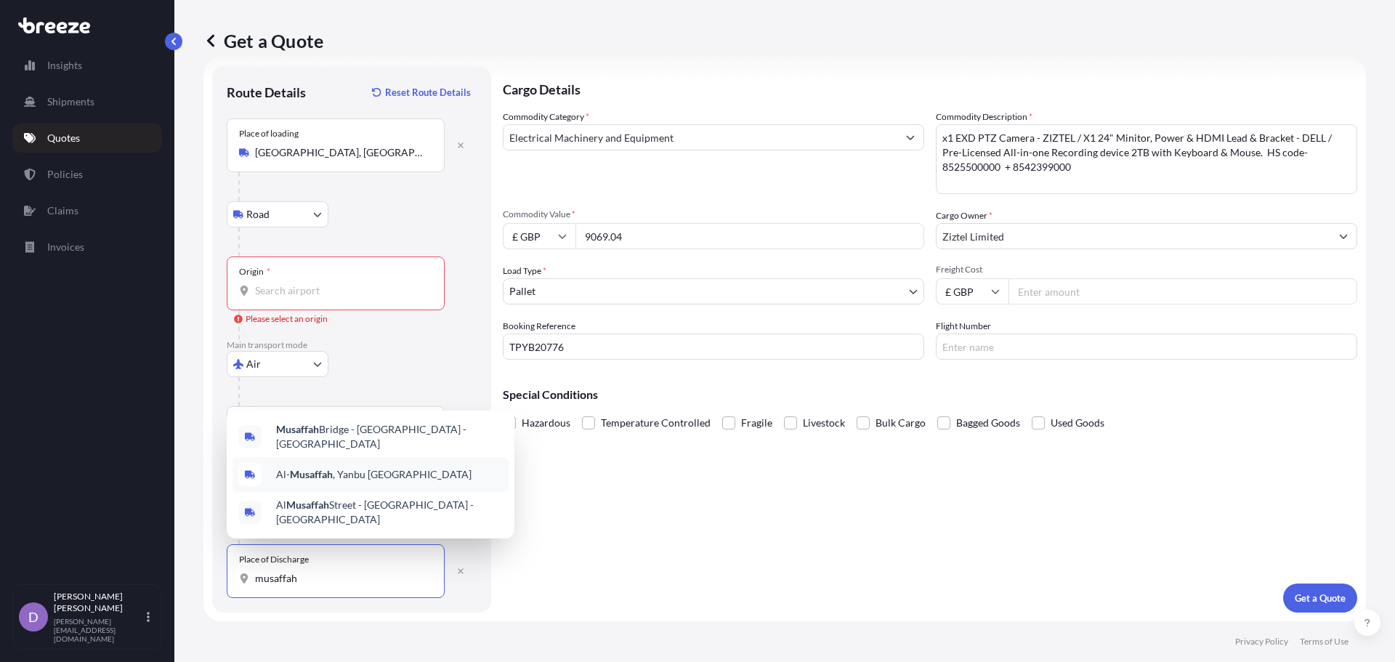
click at [380, 465] on div "Al- Musaffah , Yanbu [GEOGRAPHIC_DATA]" at bounding box center [371, 474] width 276 height 35
type input "Al-Musaffah, Yanbu [GEOGRAPHIC_DATA]"
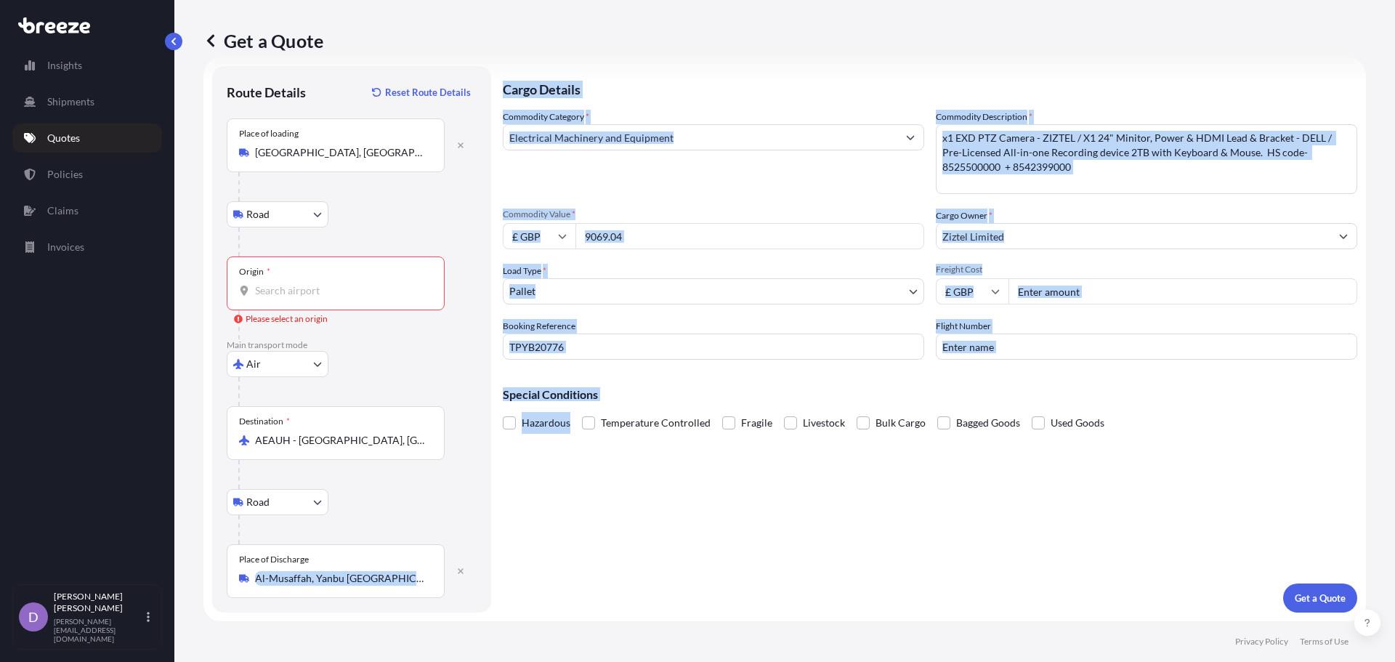
drag, startPoint x: 254, startPoint y: 582, endPoint x: 539, endPoint y: 577, distance: 284.9
click at [539, 577] on form "Route Details Reset Route Details Place of loading [GEOGRAPHIC_DATA], [GEOGRAPH…" at bounding box center [784, 339] width 1163 height 564
copy form "Cargo Details Commodity Category * Commodity Description * Commodity Value * Ca…"
click at [400, 581] on input "Al-Musaffah, Yanbu [GEOGRAPHIC_DATA]" at bounding box center [340, 578] width 171 height 15
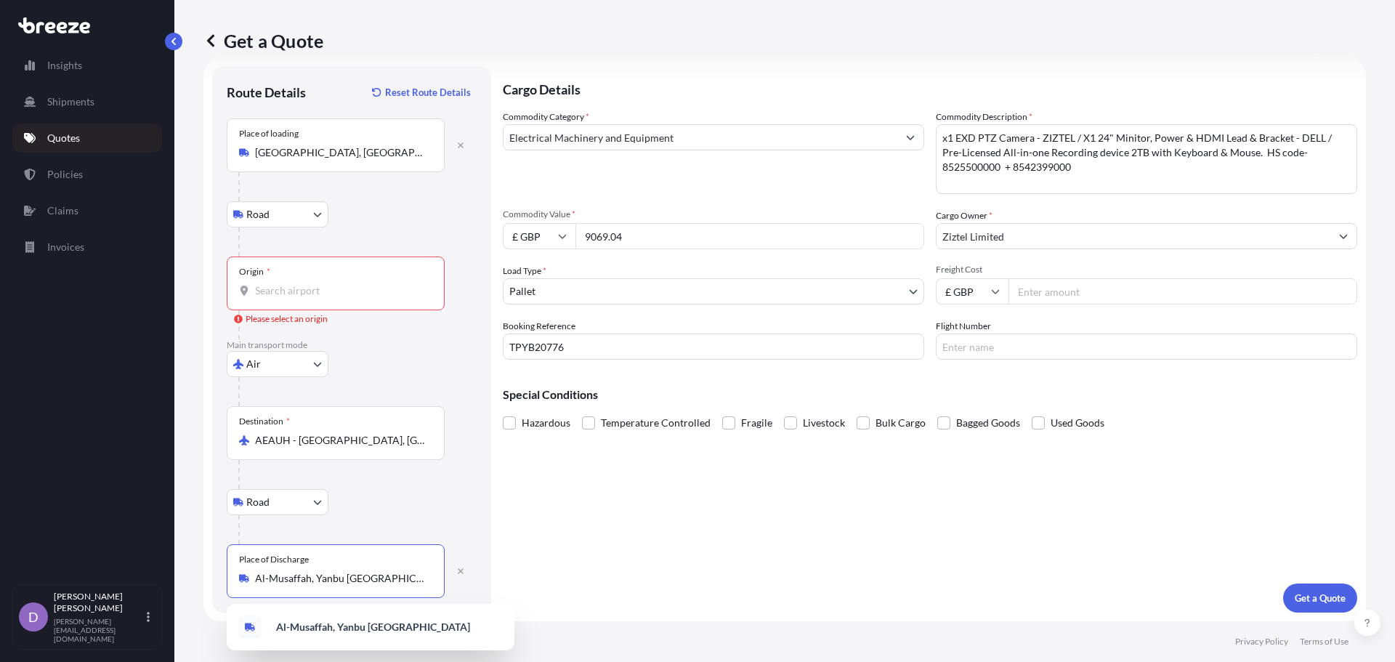
drag, startPoint x: 400, startPoint y: 581, endPoint x: 234, endPoint y: 570, distance: 166.0
click at [234, 570] on div "Place of Discharge Al-Musaffah, Yanbu [GEOGRAPHIC_DATA]" at bounding box center [336, 571] width 218 height 54
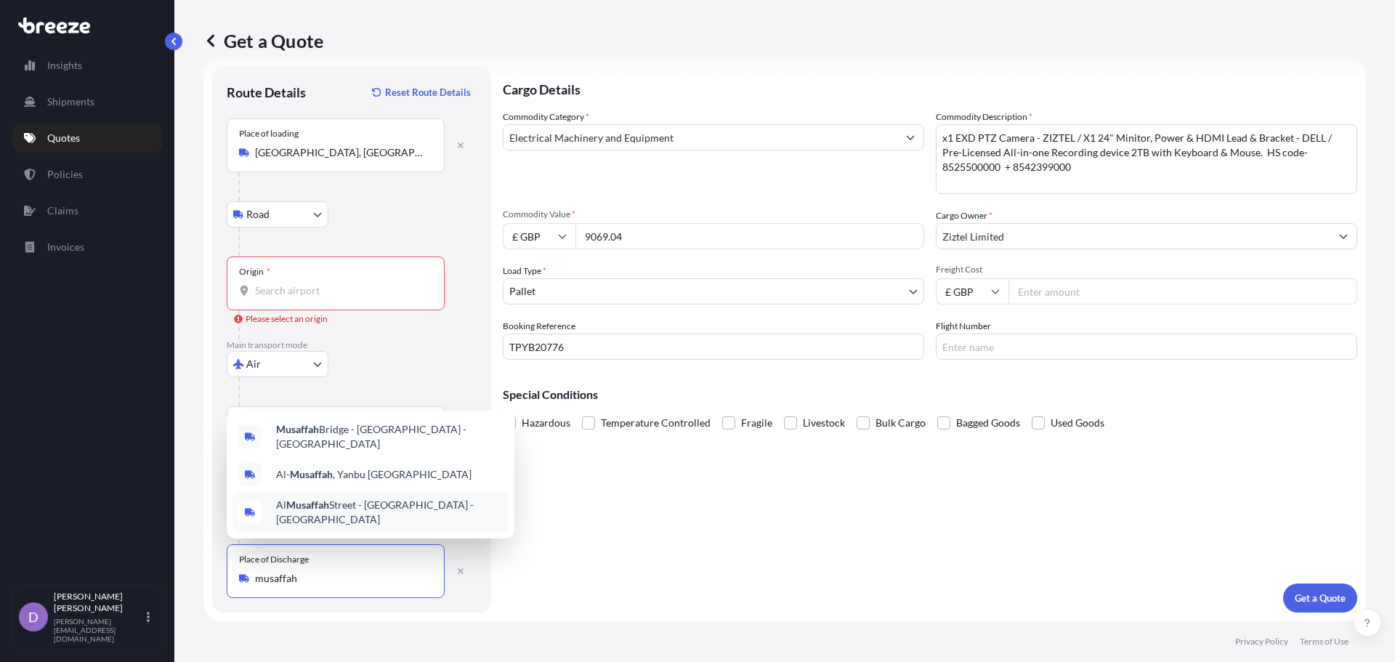
click at [371, 525] on span "[GEOGRAPHIC_DATA] - [GEOGRAPHIC_DATA] - [GEOGRAPHIC_DATA]" at bounding box center [389, 512] width 227 height 29
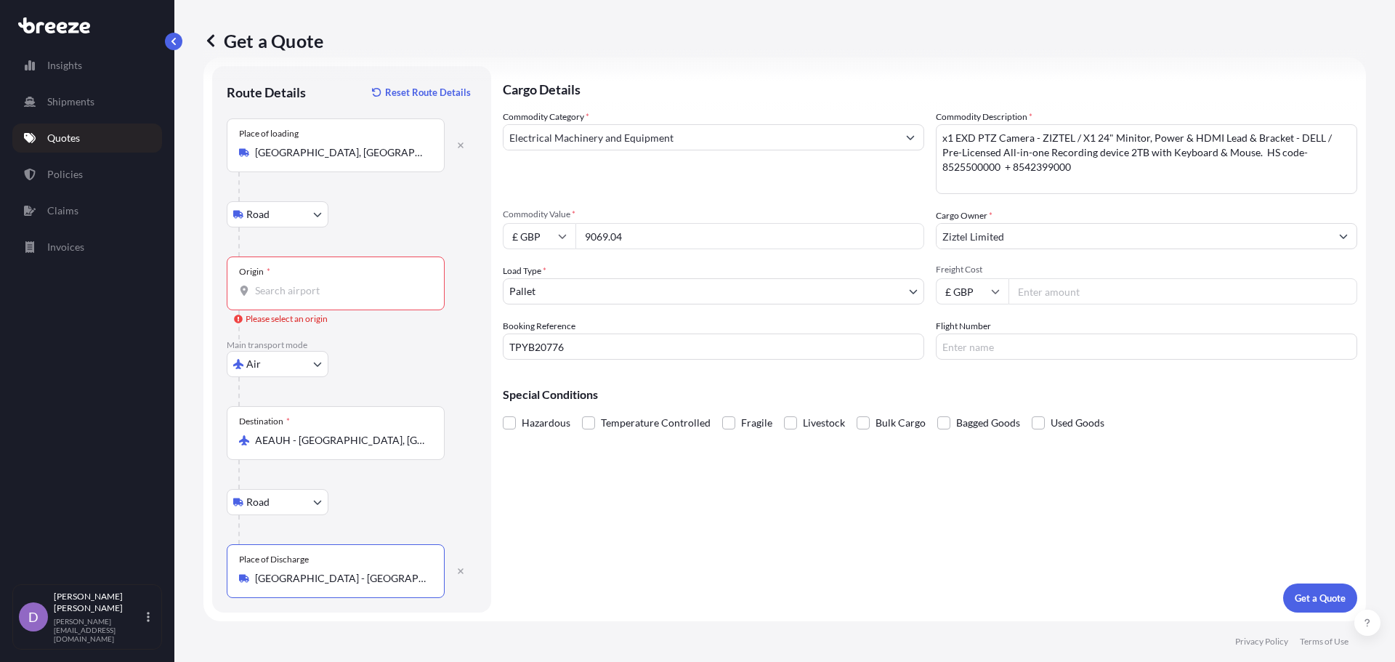
scroll to position [0, 70]
drag, startPoint x: 257, startPoint y: 577, endPoint x: 636, endPoint y: 588, distance: 378.7
click at [636, 588] on form "Route Details Reset Route Details Place of loading [GEOGRAPHIC_DATA], UK Road R…" at bounding box center [784, 339] width 1163 height 564
type input "[GEOGRAPHIC_DATA] - [GEOGRAPHIC_DATA] - [GEOGRAPHIC_DATA]"
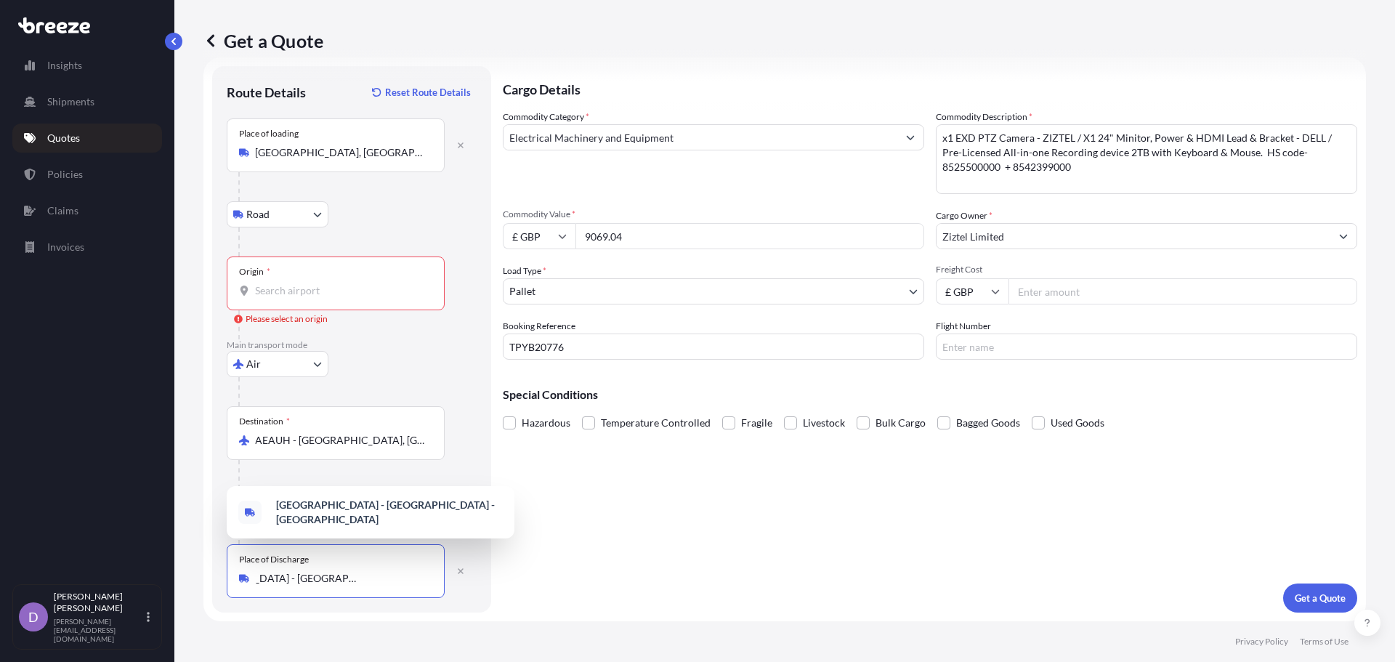
scroll to position [0, 0]
click at [414, 438] on span "[GEOGRAPHIC_DATA] - [GEOGRAPHIC_DATA] - [GEOGRAPHIC_DATA]" at bounding box center [389, 436] width 227 height 29
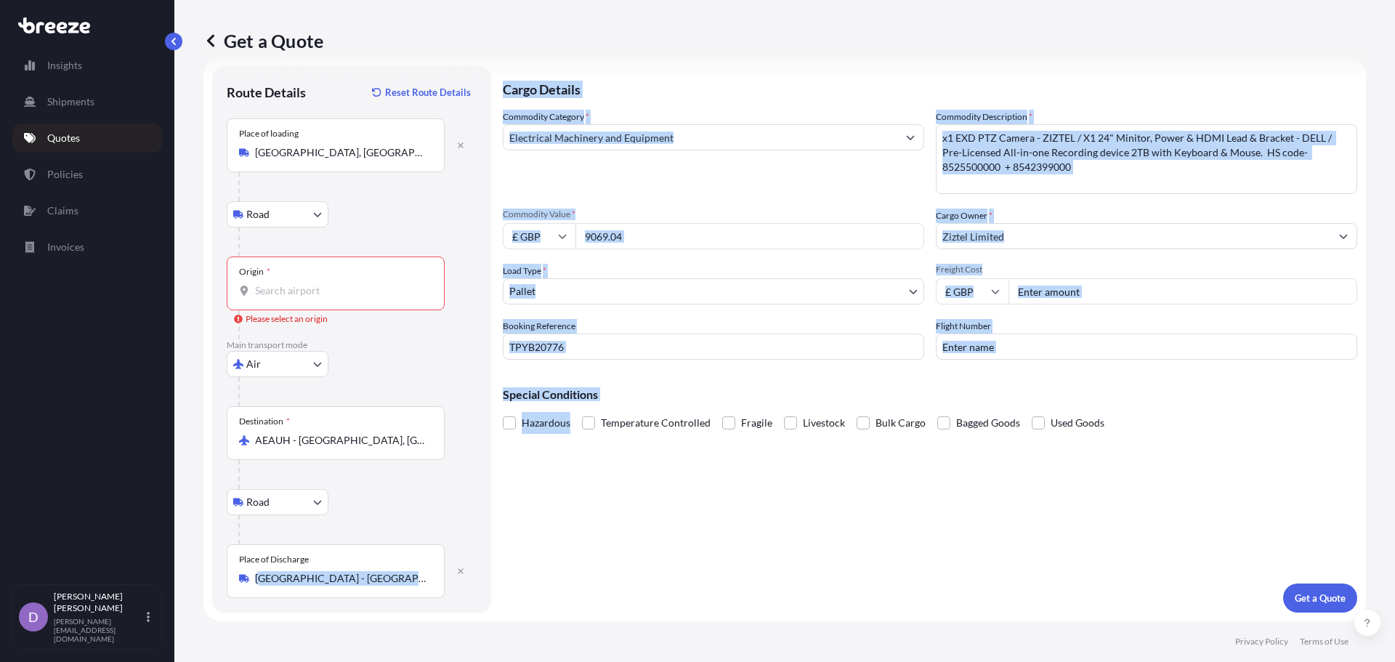
drag, startPoint x: 254, startPoint y: 576, endPoint x: 514, endPoint y: 595, distance: 261.6
click at [514, 595] on form "Route Details Reset Route Details Place of loading [GEOGRAPHIC_DATA], [GEOGRAPH…" at bounding box center [784, 339] width 1163 height 564
copy form "Cargo Details Commodity Category * Commodity Description * Commodity Value * Ca…"
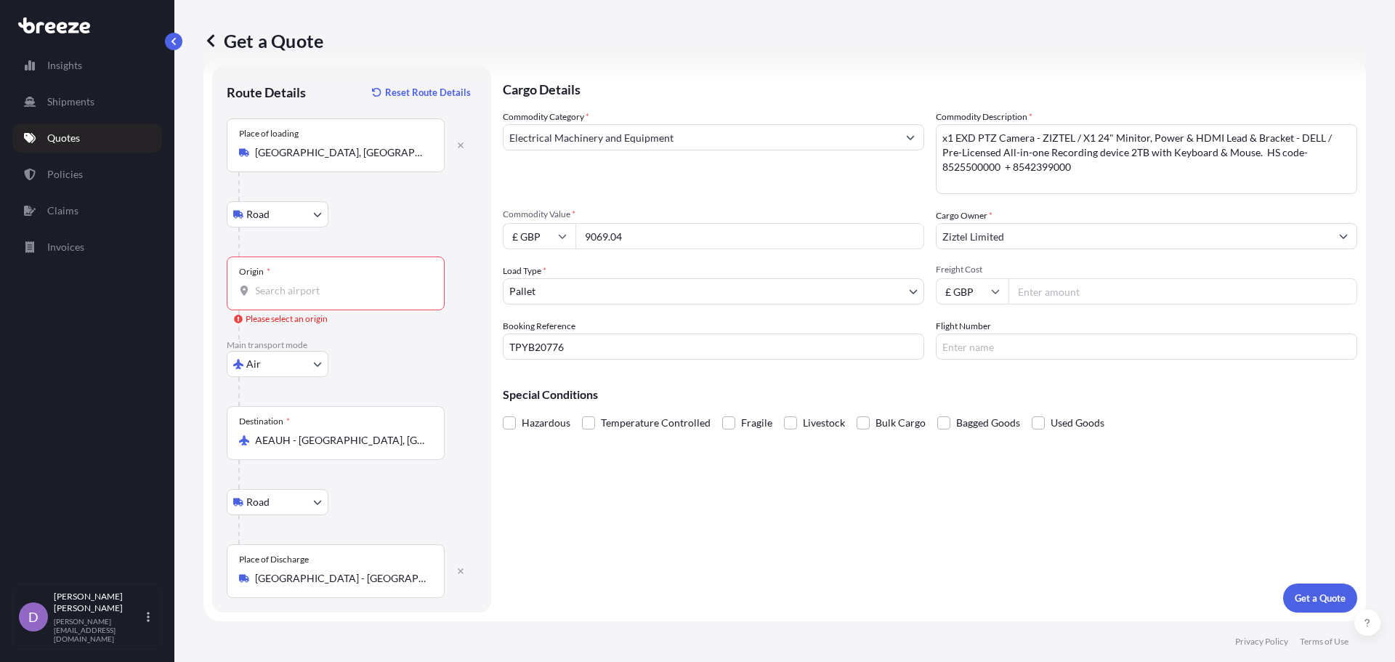
click at [514, 595] on div "Cargo Details Commodity Category * Electrical Machinery and Equipment Commodity…" at bounding box center [930, 339] width 855 height 546
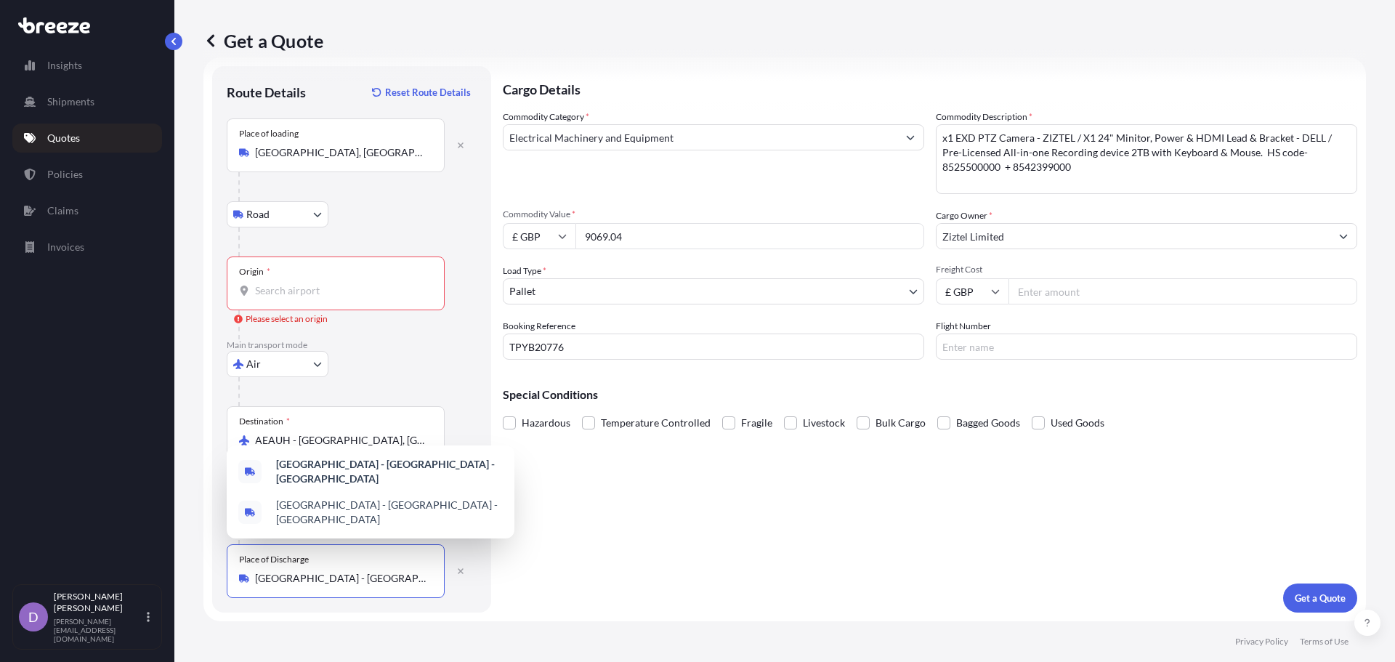
drag, startPoint x: 384, startPoint y: 576, endPoint x: 166, endPoint y: 576, distance: 218.0
click at [166, 576] on div "Insights Shipments Quotes Policies Claims Invoices D [PERSON_NAME] [PERSON_NAME…" at bounding box center [697, 331] width 1395 height 662
click at [417, 507] on span "[GEOGRAPHIC_DATA] - [GEOGRAPHIC_DATA] - [GEOGRAPHIC_DATA]" at bounding box center [389, 512] width 227 height 29
type input "[GEOGRAPHIC_DATA] - [GEOGRAPHIC_DATA] - [GEOGRAPHIC_DATA]"
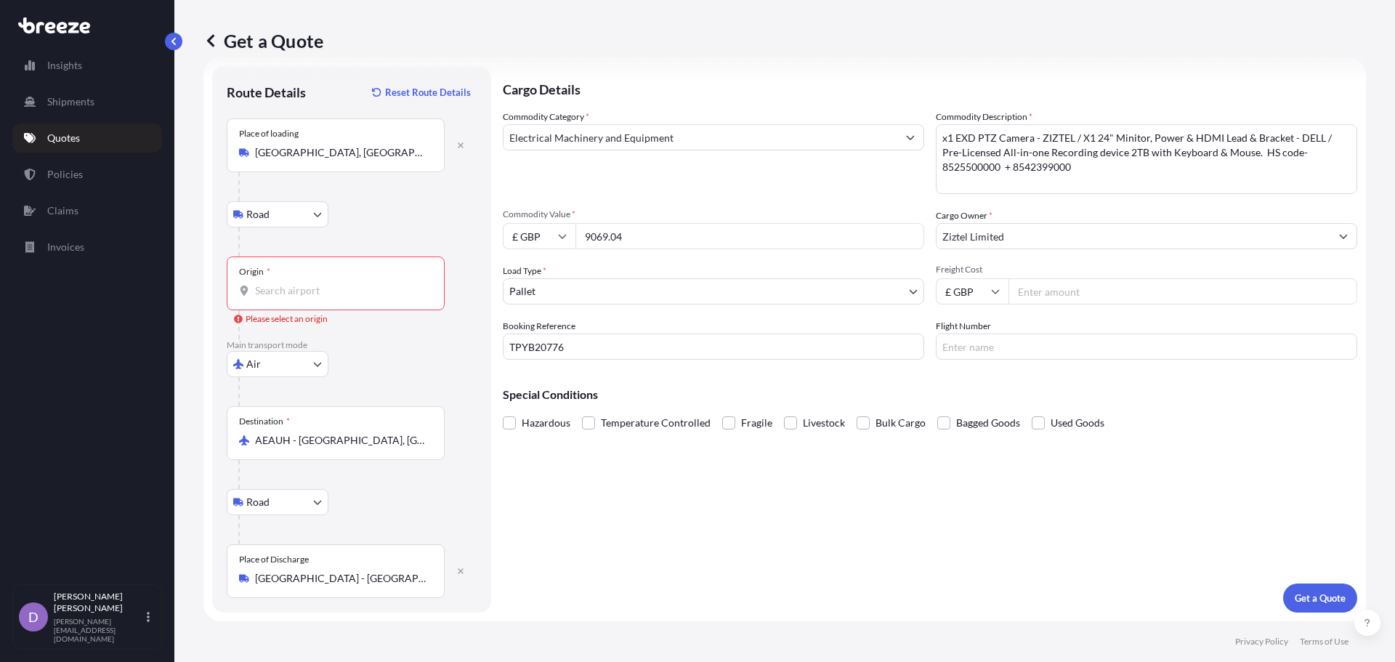
click at [321, 300] on div "Origin *" at bounding box center [336, 284] width 218 height 54
click at [321, 298] on input "Origin * Please select an origin" at bounding box center [340, 290] width 171 height 15
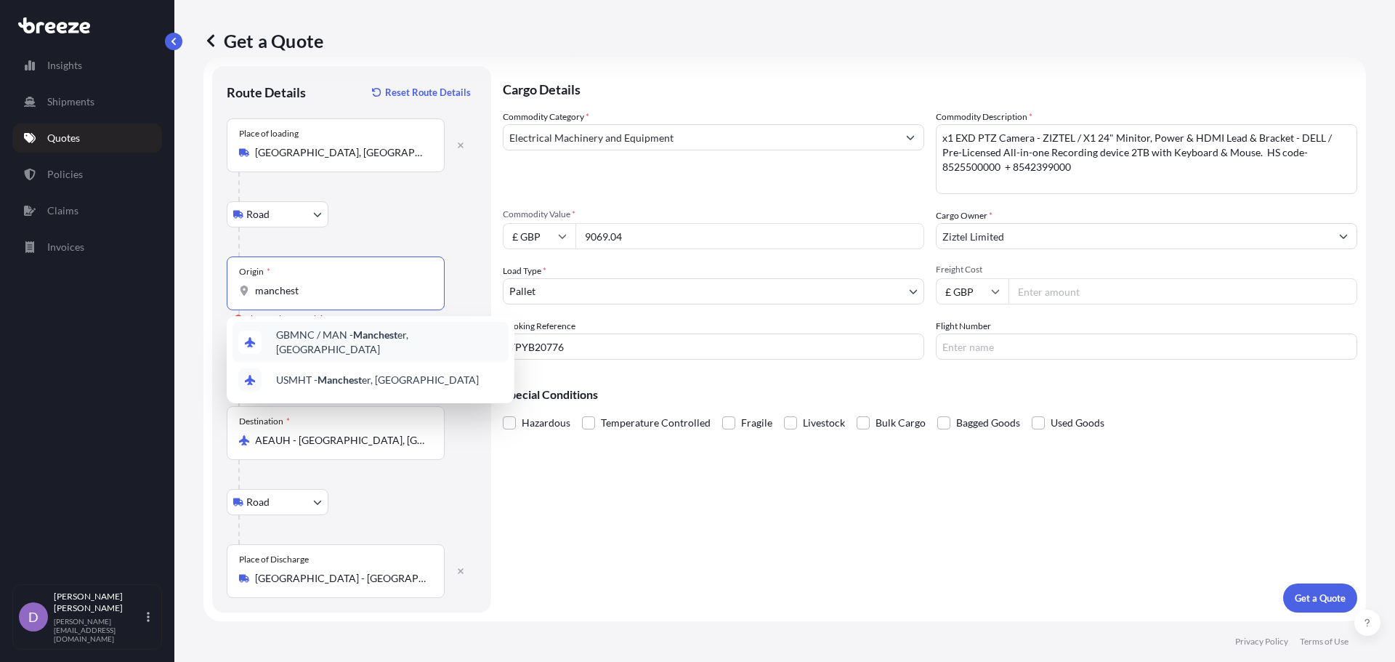
click at [399, 338] on span "GBMNC / MAN - Manchest er, [GEOGRAPHIC_DATA]" at bounding box center [389, 342] width 227 height 29
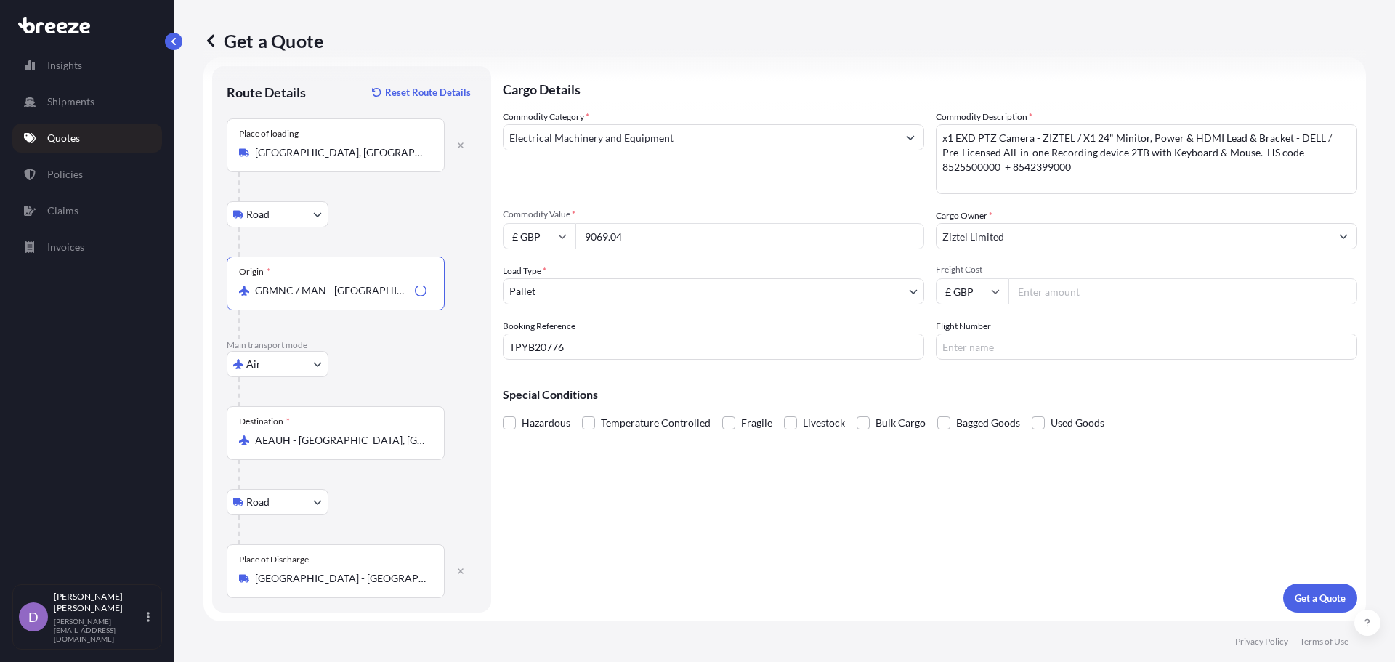
type input "GBMNC / MAN - [GEOGRAPHIC_DATA], [GEOGRAPHIC_DATA]"
click at [453, 198] on div at bounding box center [357, 186] width 238 height 29
click at [1295, 597] on p "Get a Quote" at bounding box center [1320, 598] width 51 height 15
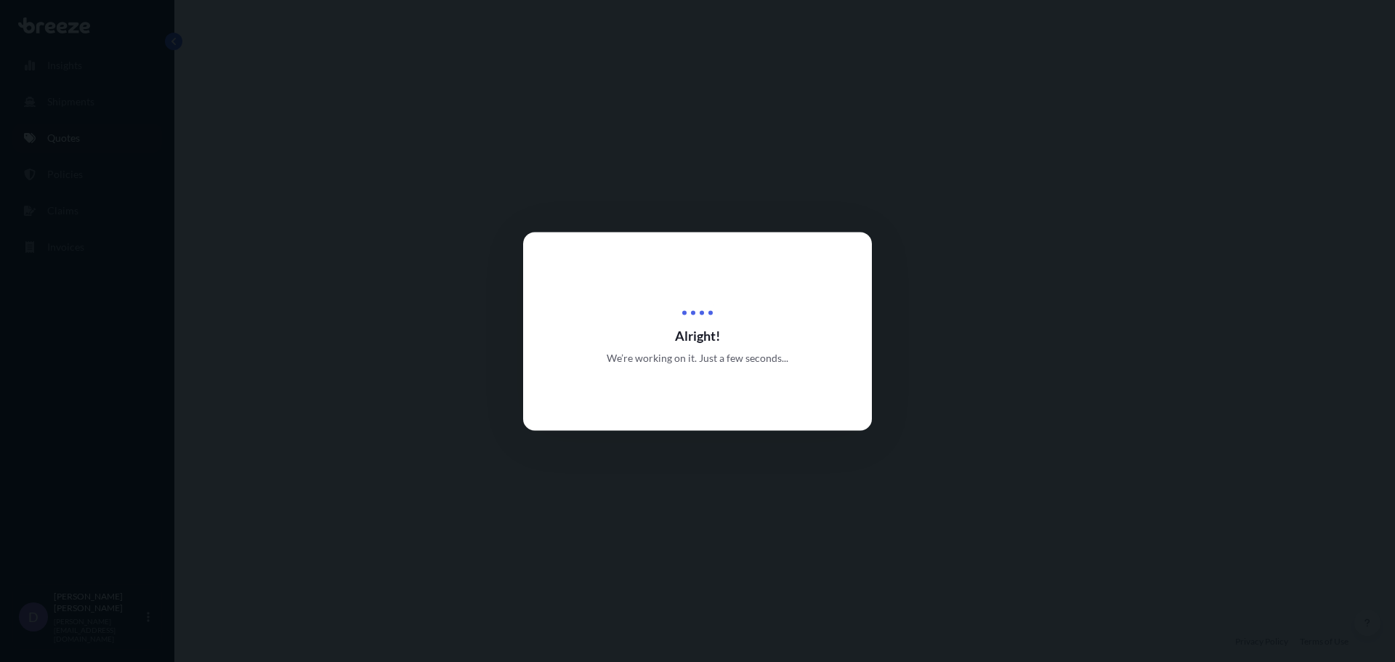
select select "Road"
select select "Air"
select select "Road"
select select "1"
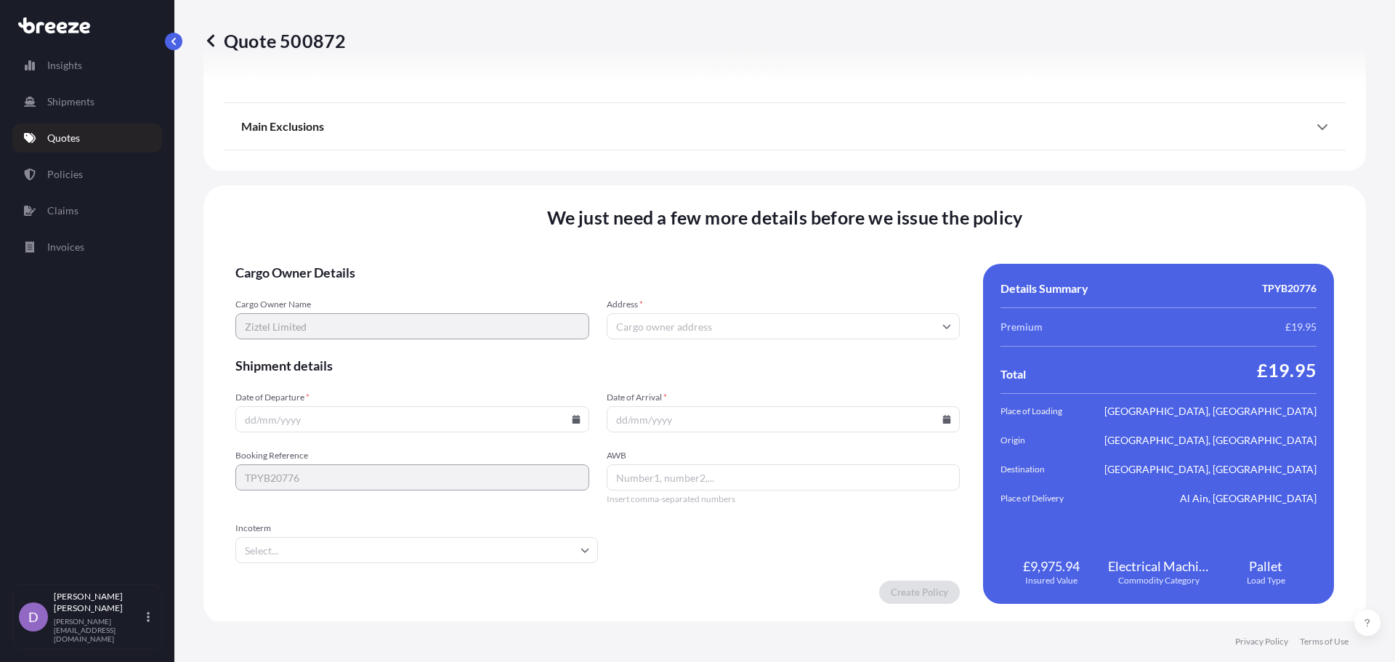
scroll to position [1918, 0]
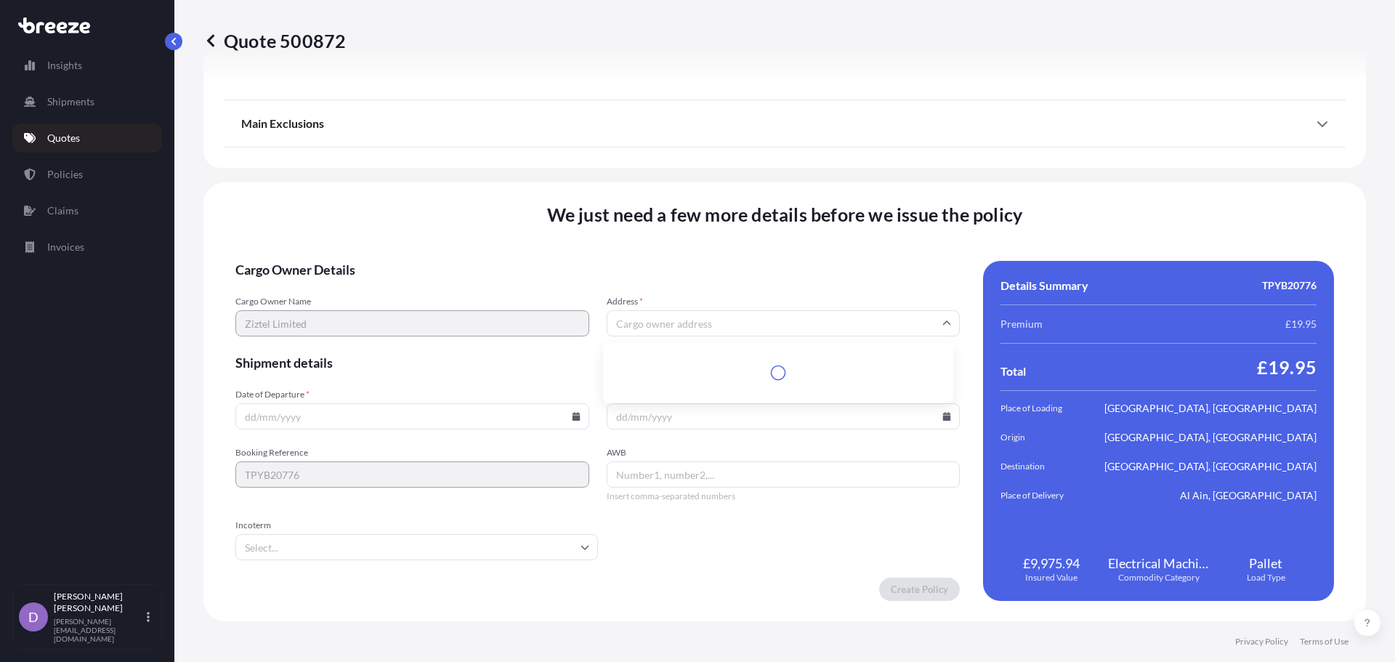
click at [631, 326] on input "Address *" at bounding box center [784, 323] width 354 height 26
paste input "Units [STREET_ADDRESS]"
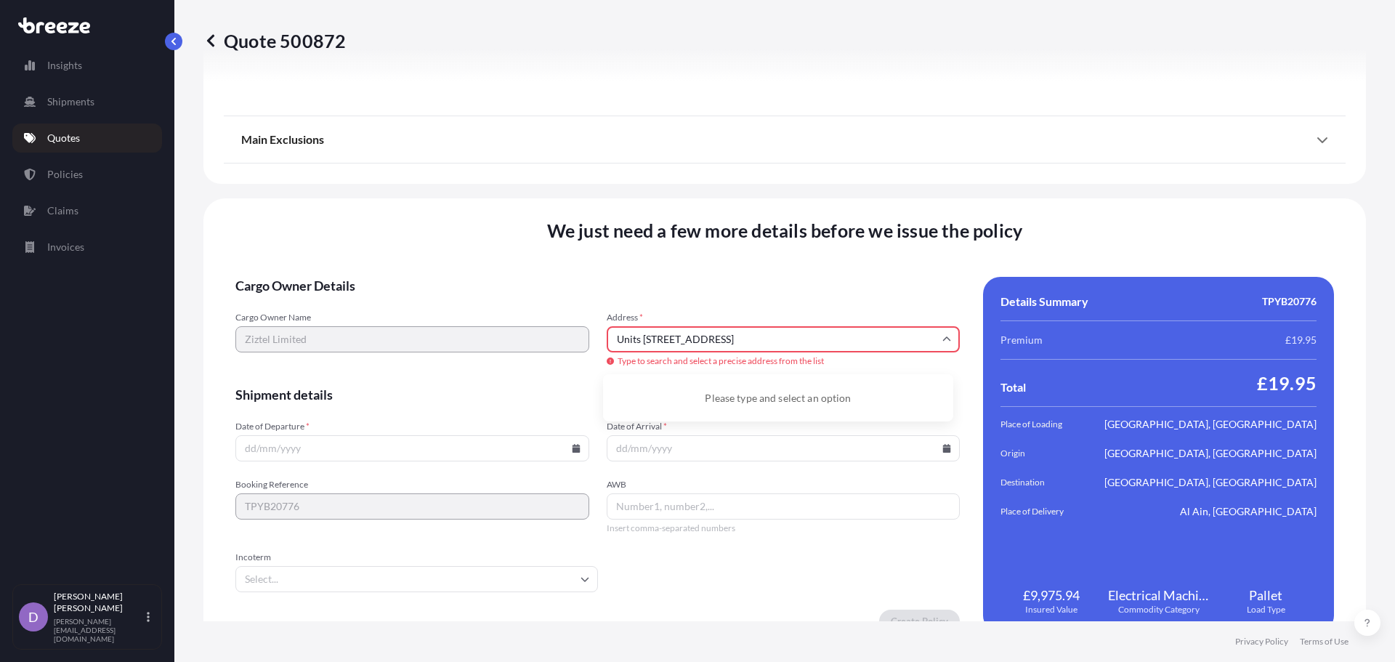
scroll to position [0, 9]
drag, startPoint x: 911, startPoint y: 339, endPoint x: 988, endPoint y: 340, distance: 76.3
click at [988, 340] on div "Cargo Owner Details Cargo Owner Name Ziztel Limited Address * [STREET_ADDRESS] …" at bounding box center [784, 455] width 1099 height 356
drag, startPoint x: 820, startPoint y: 342, endPoint x: 272, endPoint y: 316, distance: 548.5
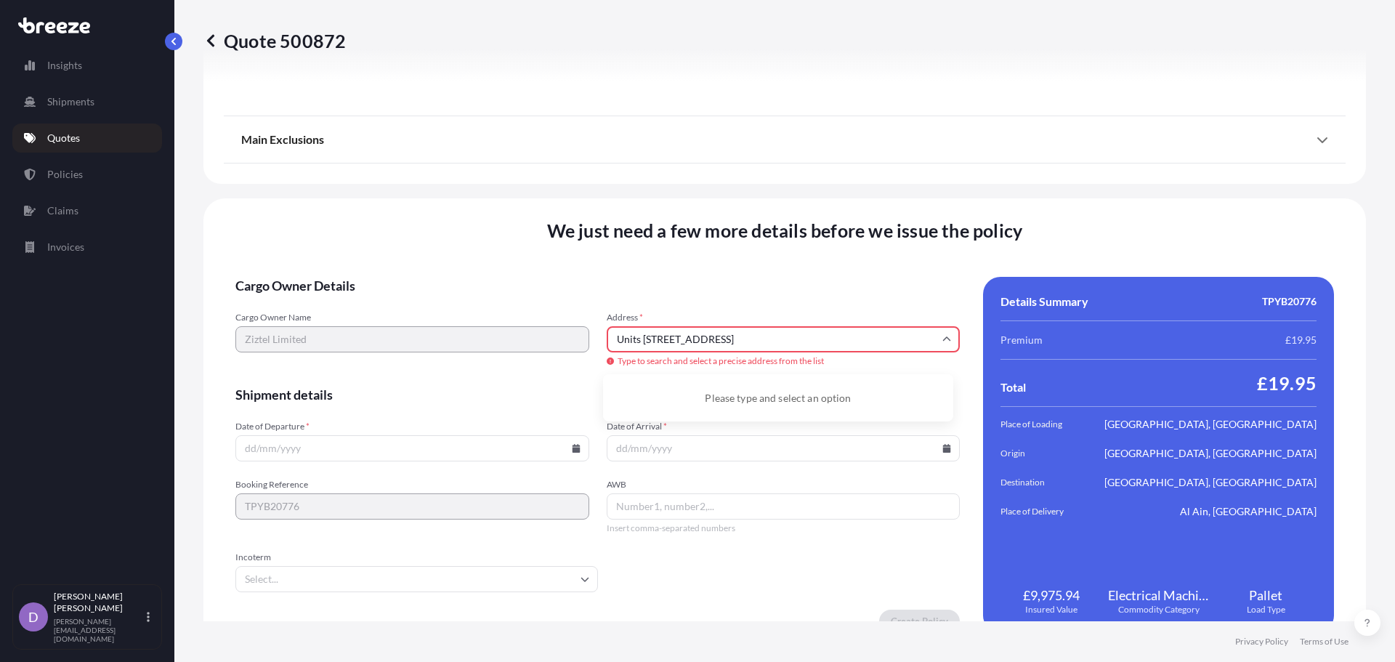
click at [272, 316] on div "Cargo Owner Name Ziztel Limited Address * [STREET_ADDRESS] Type to search and s…" at bounding box center [597, 340] width 724 height 57
click at [769, 387] on li "[STREET_ADDRESS]" at bounding box center [778, 394] width 339 height 28
type input "[STREET_ADDRESS]"
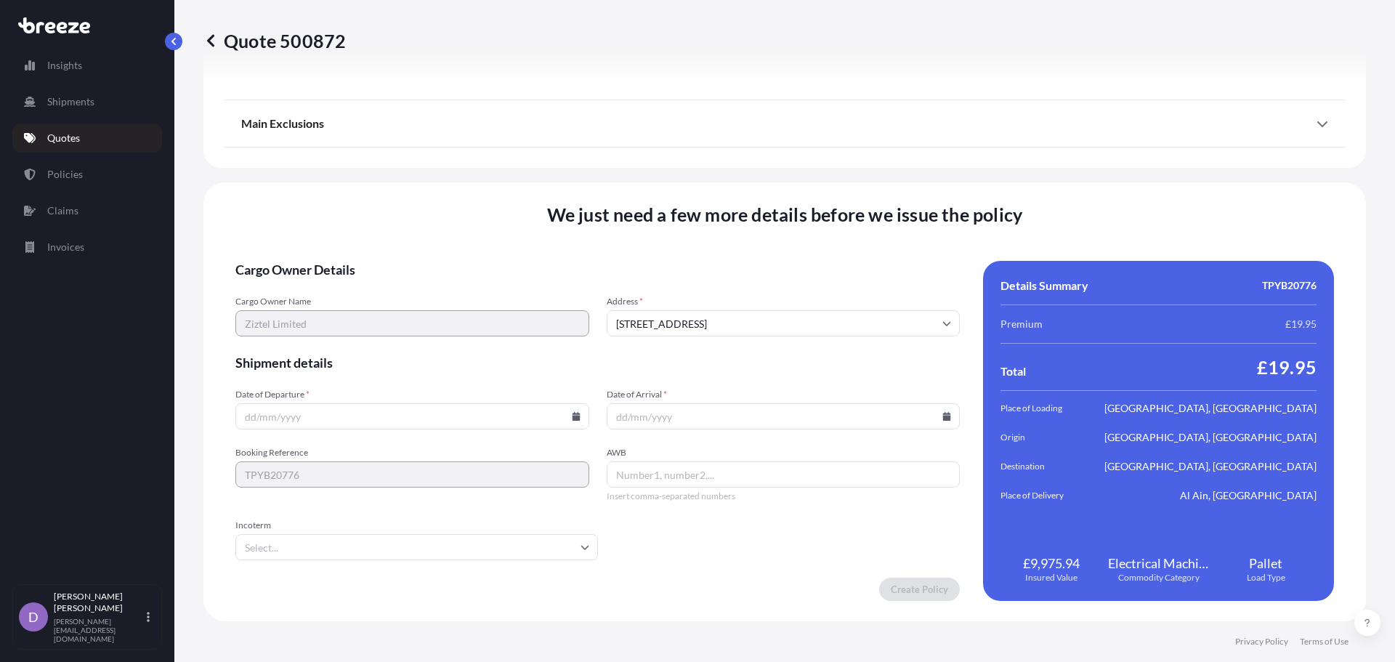
click at [642, 278] on form "Cargo Owner Details Cargo Owner Name Ziztel Limited Address * [GEOGRAPHIC_DATA]…" at bounding box center [597, 431] width 724 height 340
click at [416, 416] on input "Date of Departure *" at bounding box center [412, 416] width 354 height 26
click at [578, 419] on input "Date of Departure *" at bounding box center [412, 416] width 354 height 26
click at [576, 417] on icon at bounding box center [576, 416] width 9 height 9
click at [339, 259] on button "7" at bounding box center [342, 259] width 23 height 23
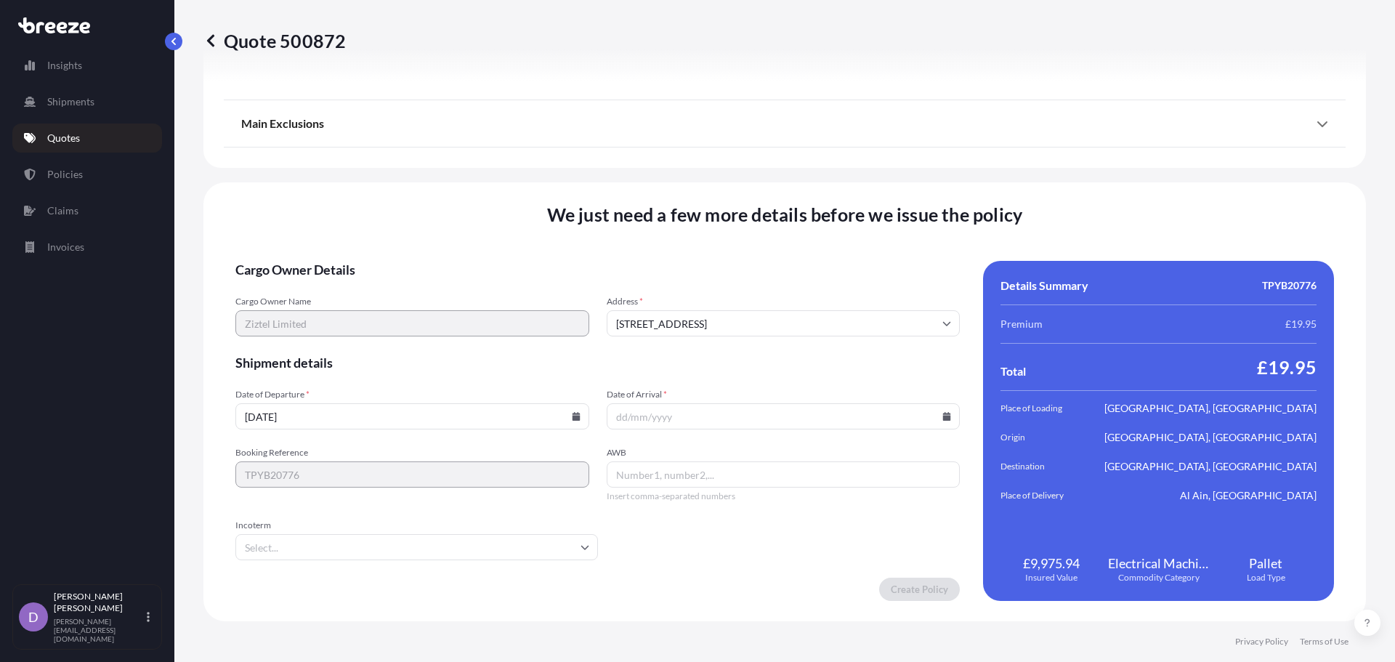
click at [567, 415] on input "[DATE]" at bounding box center [412, 416] width 354 height 26
click at [572, 415] on icon at bounding box center [576, 416] width 9 height 9
click at [372, 252] on button "8" at bounding box center [376, 259] width 23 height 23
type input "[DATE]"
click at [943, 416] on icon at bounding box center [947, 416] width 8 height 9
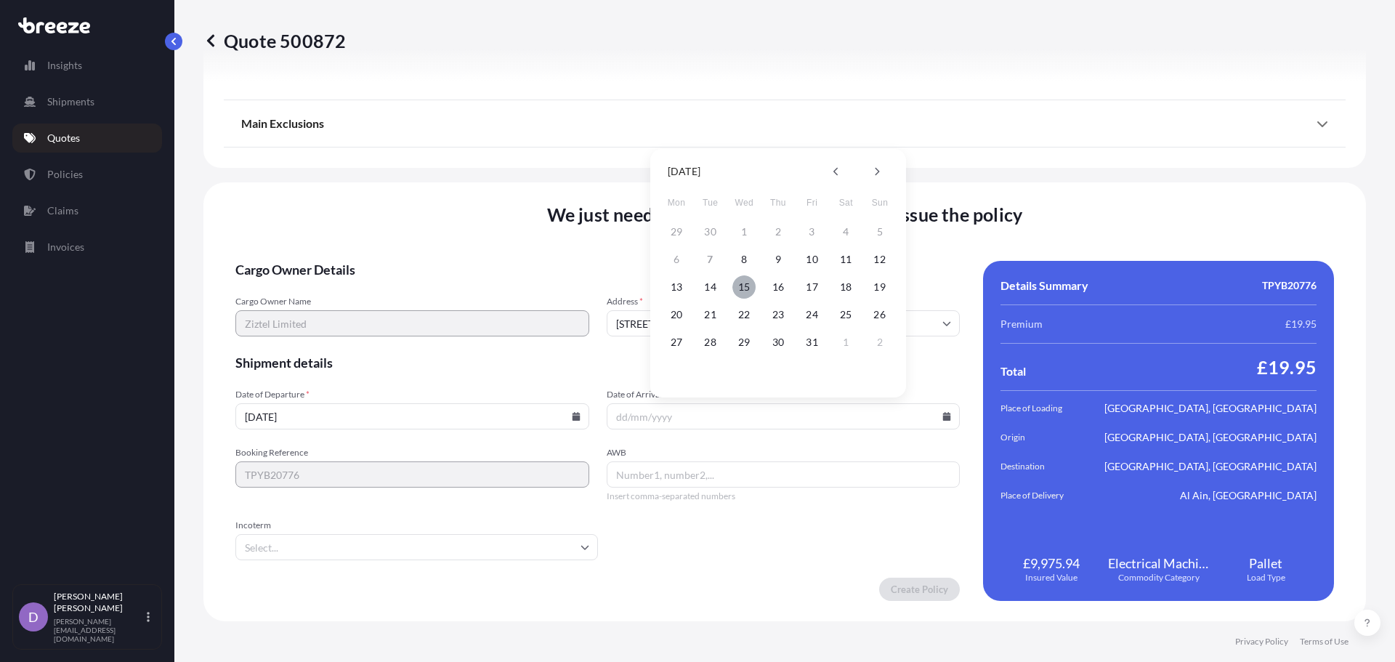
click at [743, 286] on button "15" at bounding box center [743, 286] width 23 height 23
type input "[DATE]"
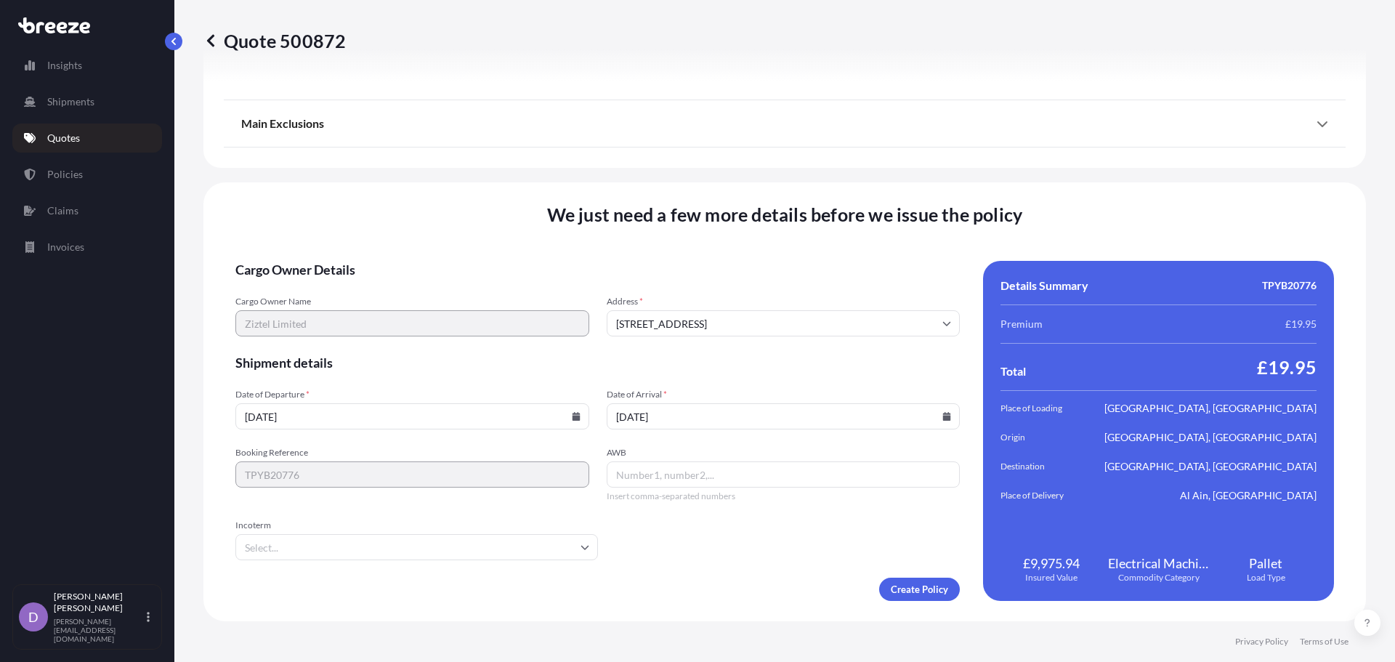
click at [699, 561] on form "Cargo Owner Details Cargo Owner Name Ziztel Limited Address * [GEOGRAPHIC_DATA]…" at bounding box center [597, 431] width 724 height 340
click at [703, 467] on input "AWB" at bounding box center [784, 474] width 354 height 26
paste input "00126081"
click at [779, 546] on form "Cargo Owner Details Cargo Owner Name Ziztel Limited Address * [GEOGRAPHIC_DATA]…" at bounding box center [597, 431] width 724 height 340
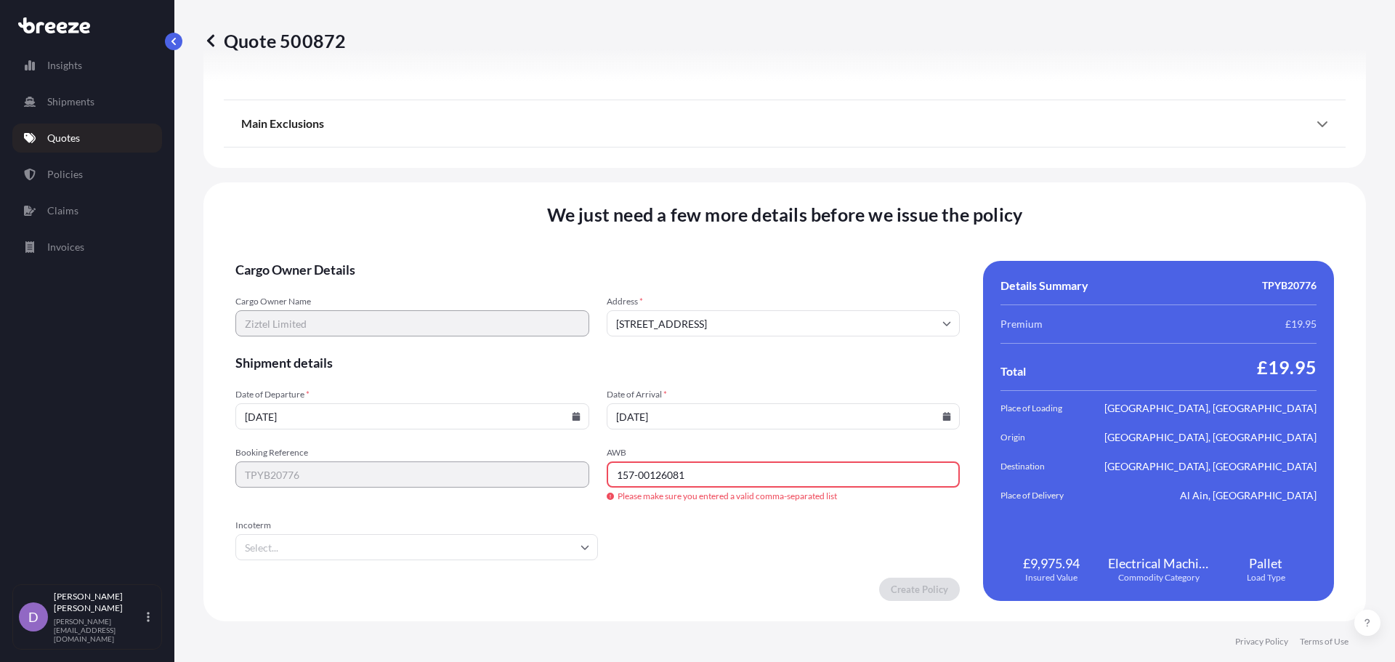
click at [784, 466] on input "157-00126081" at bounding box center [784, 474] width 354 height 26
click at [523, 527] on span "Incoterm" at bounding box center [416, 526] width 363 height 12
click at [523, 534] on input "Incoterm" at bounding box center [416, 547] width 363 height 26
click at [517, 544] on input "Incoterm" at bounding box center [416, 547] width 363 height 26
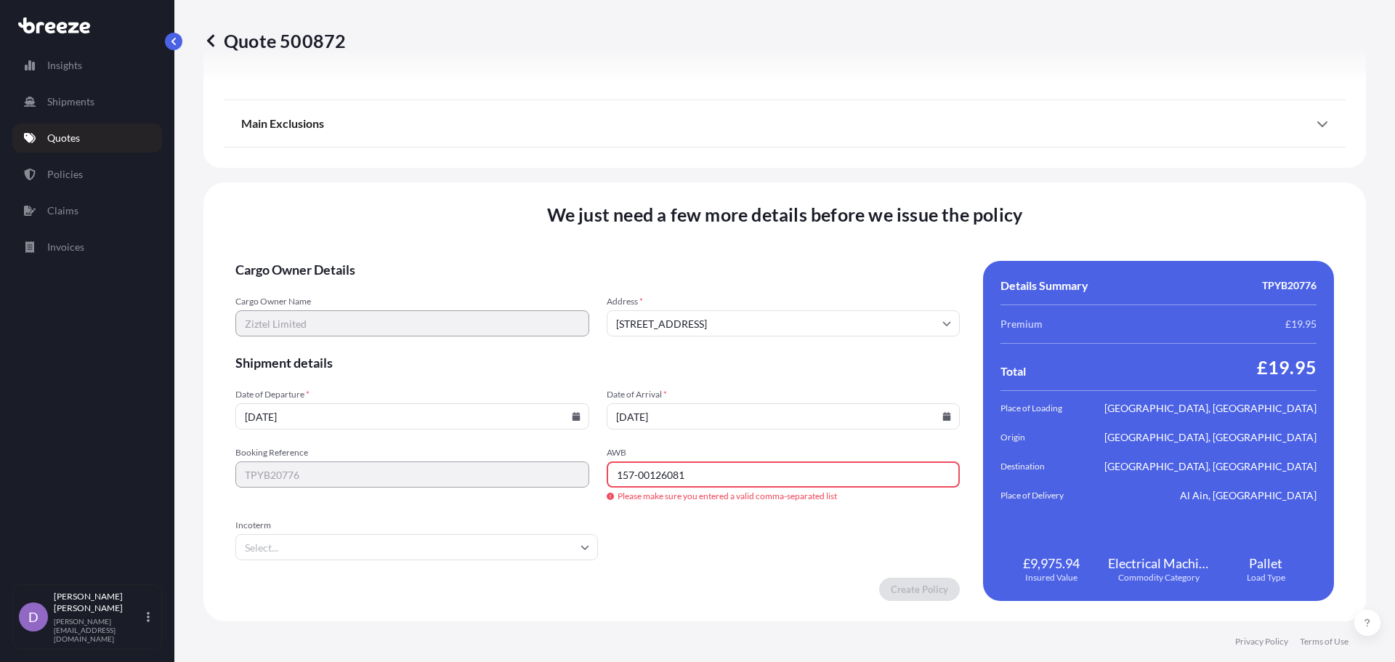
click at [517, 544] on input "Incoterm" at bounding box center [416, 547] width 363 height 26
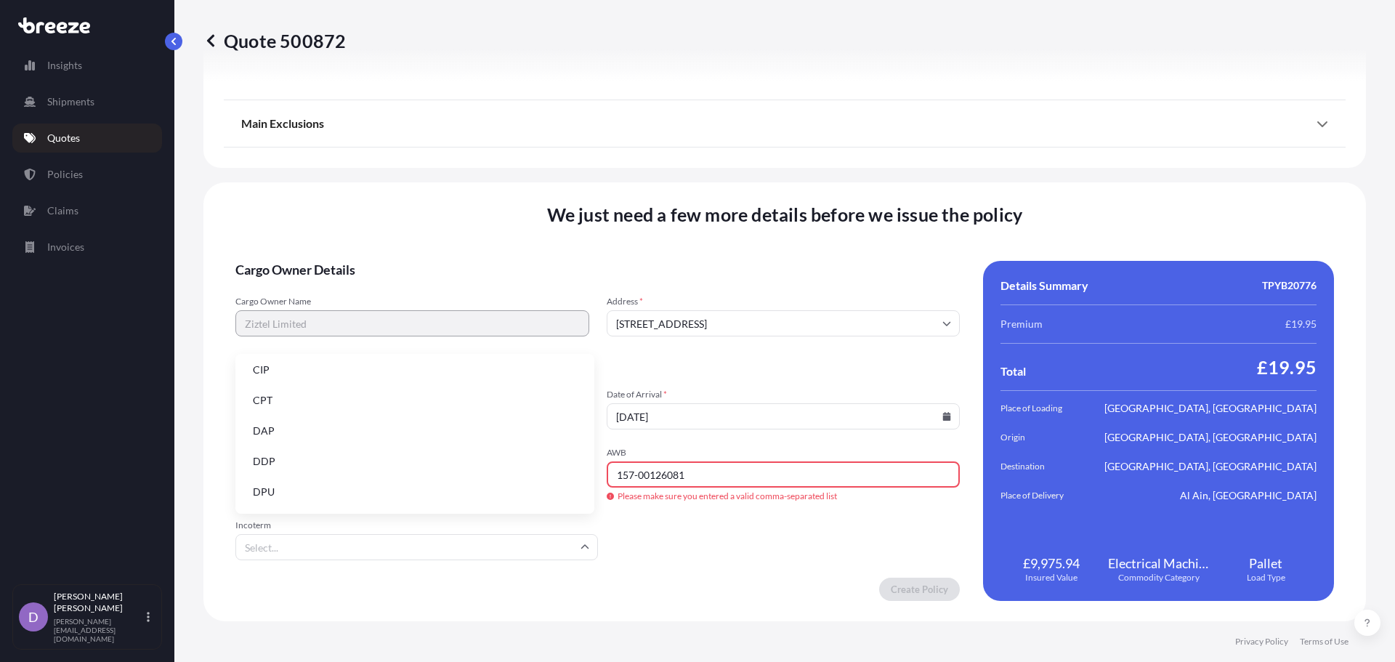
scroll to position [68, 0]
click at [389, 418] on li "DAP" at bounding box center [414, 427] width 347 height 28
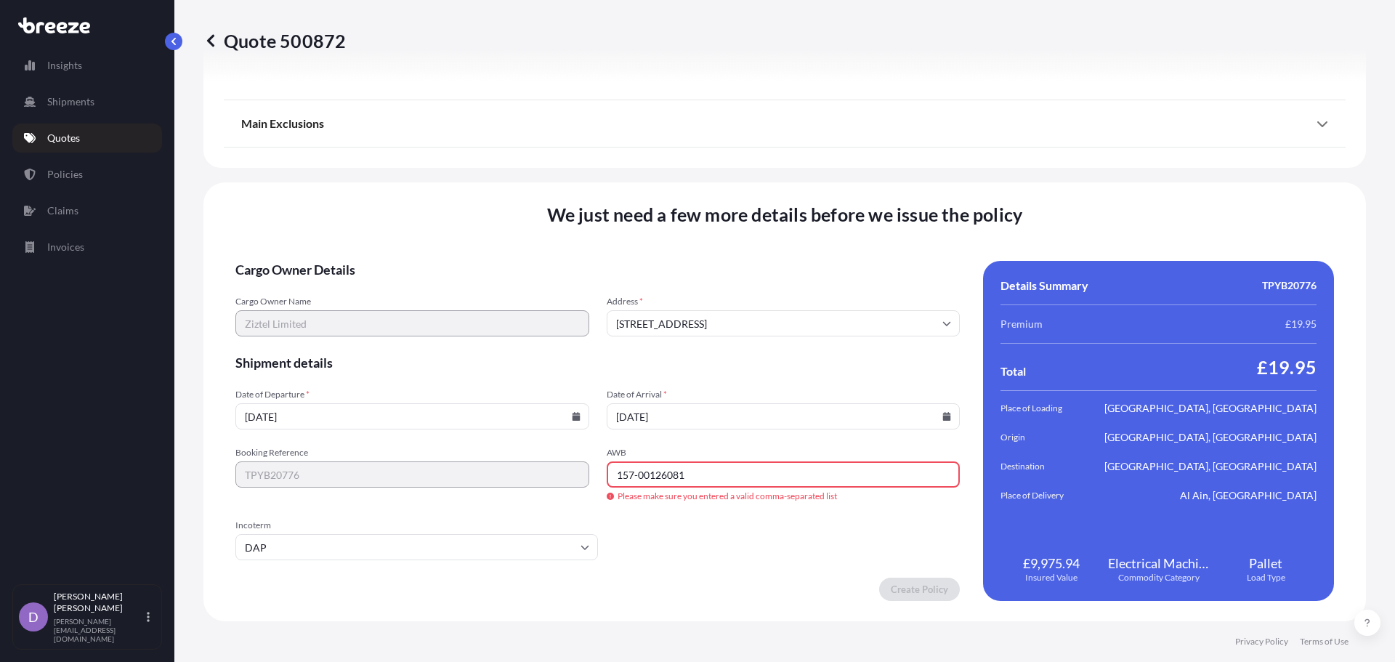
click at [691, 536] on form "Cargo Owner Details Cargo Owner Name Ziztel Limited Address * [GEOGRAPHIC_DATA]…" at bounding box center [597, 431] width 724 height 340
click at [780, 477] on input "157-00126081" at bounding box center [784, 474] width 354 height 26
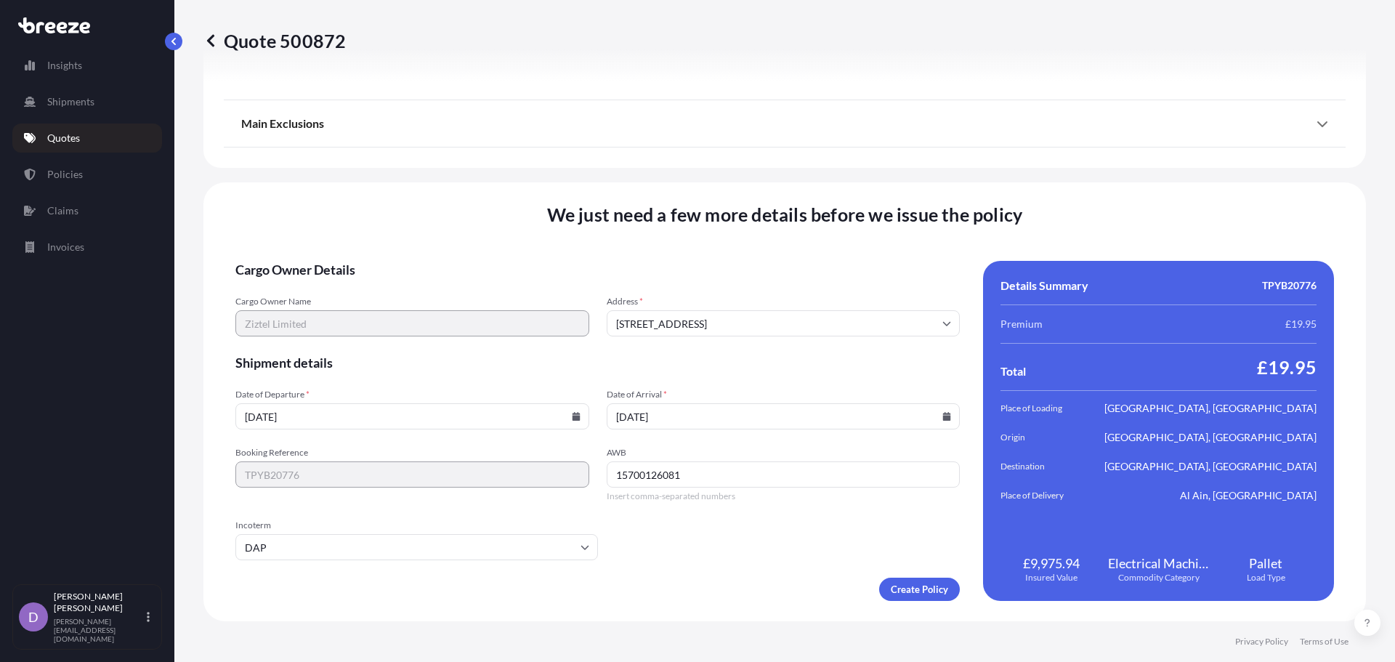
click at [780, 477] on input "15700126081" at bounding box center [784, 474] width 354 height 26
click at [783, 538] on form "Cargo Owner Details Cargo Owner Name Ziztel Limited Address * [GEOGRAPHIC_DATA]…" at bounding box center [597, 431] width 724 height 340
click at [631, 468] on input "15700126081" at bounding box center [784, 474] width 354 height 26
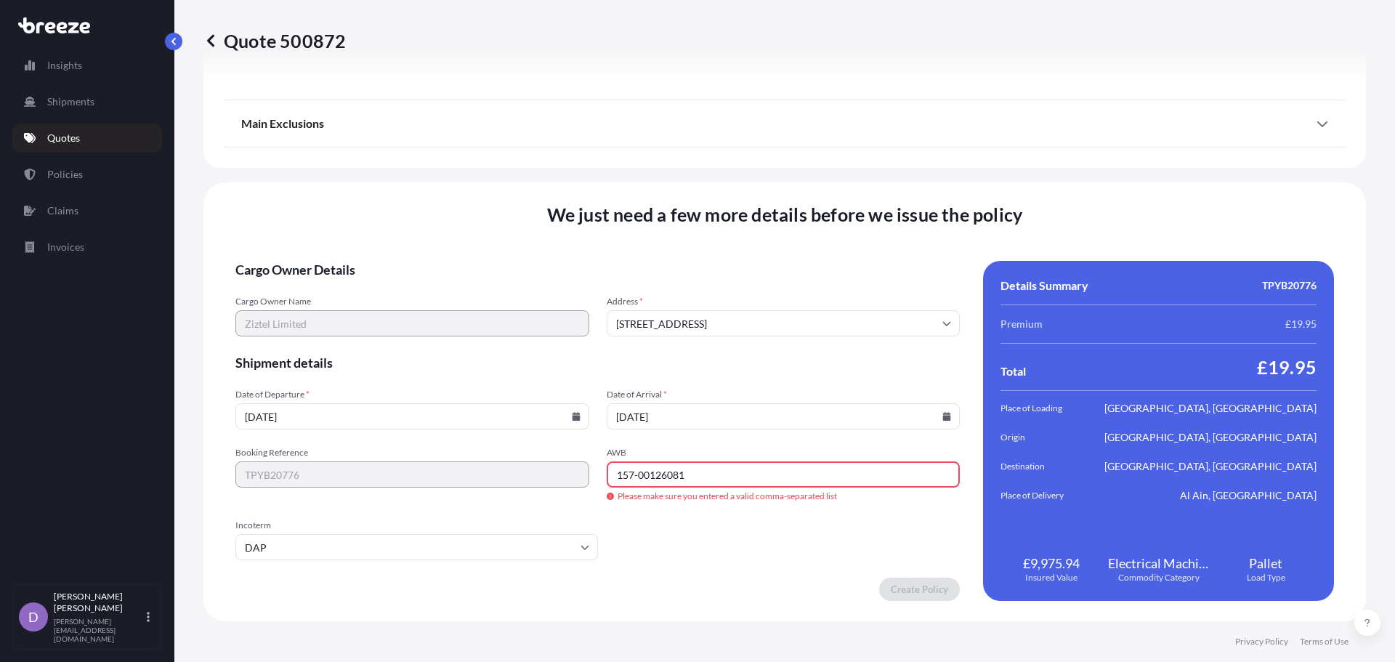
click at [815, 522] on form "Cargo Owner Details Cargo Owner Name Ziztel Limited Address * [GEOGRAPHIC_DATA]…" at bounding box center [597, 431] width 724 height 340
click at [750, 472] on input "157-00126081" at bounding box center [784, 474] width 354 height 26
click at [635, 477] on input "157-00126081" at bounding box center [784, 474] width 354 height 26
type input "15700126081"
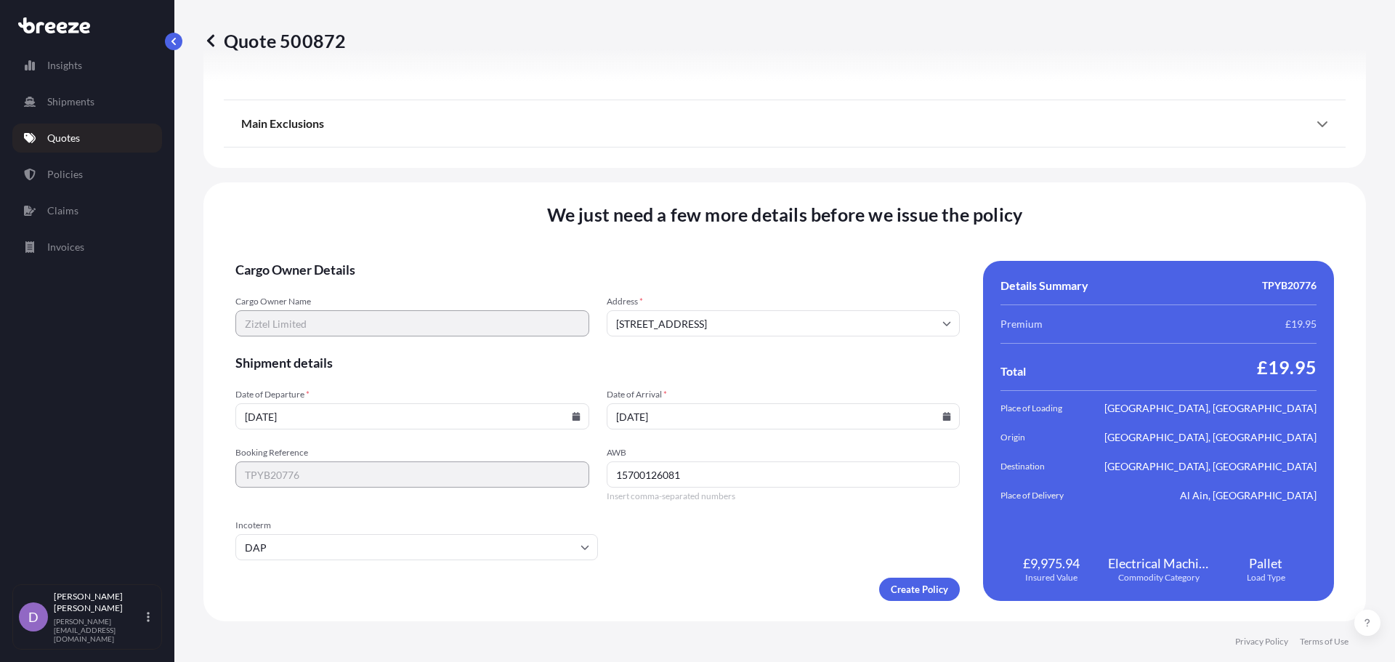
click at [699, 546] on form "Cargo Owner Details Cargo Owner Name Ziztel Limited Address * [GEOGRAPHIC_DATA]…" at bounding box center [597, 431] width 724 height 340
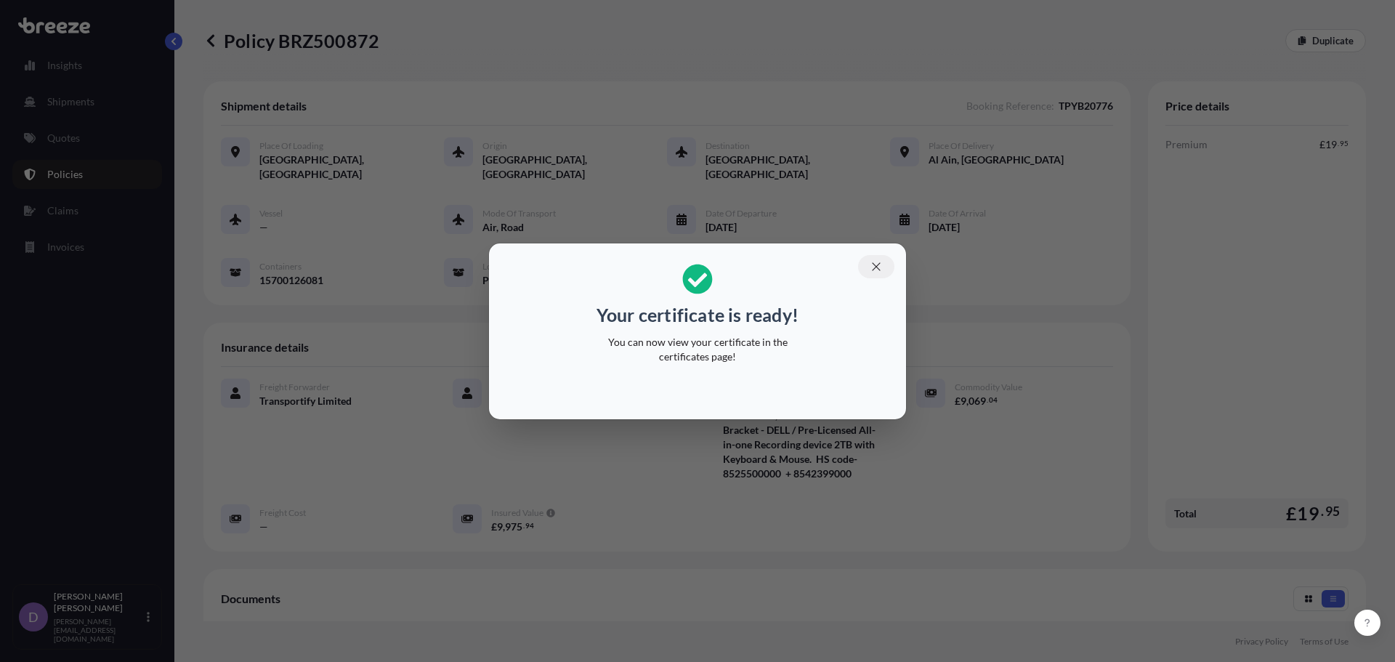
click at [876, 269] on icon "button" at bounding box center [876, 266] width 13 height 13
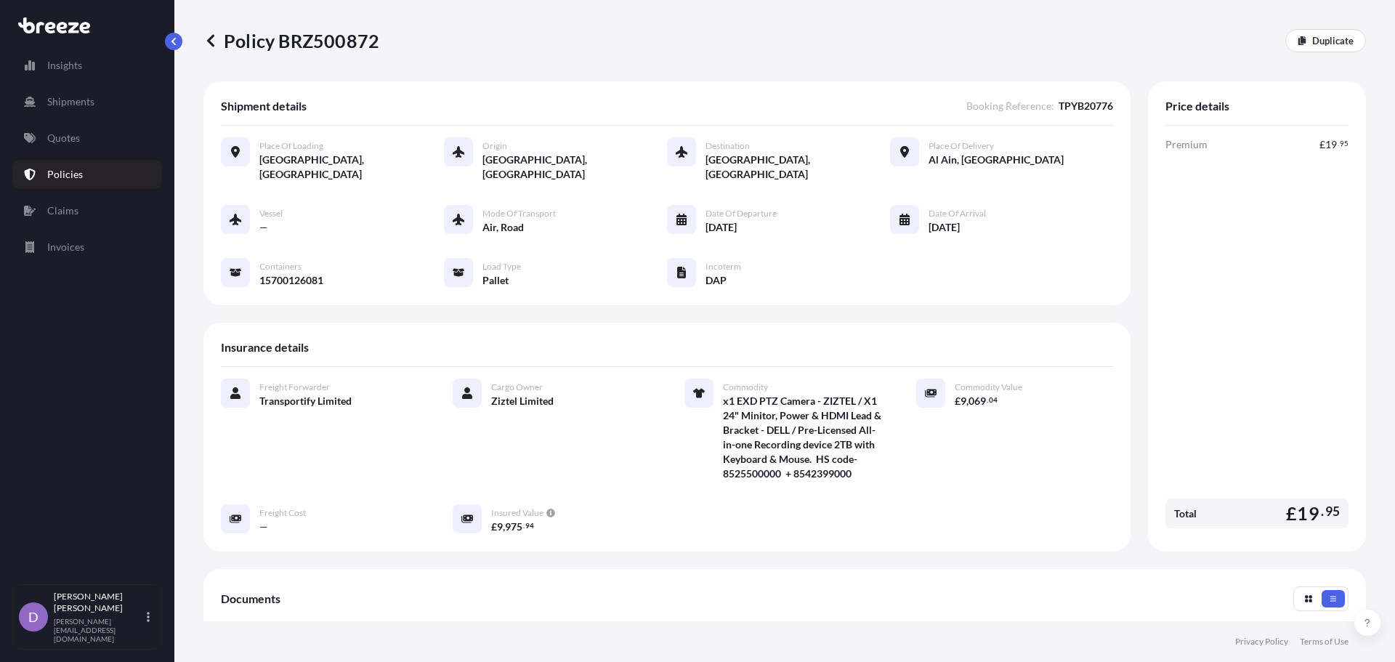
scroll to position [285, 0]
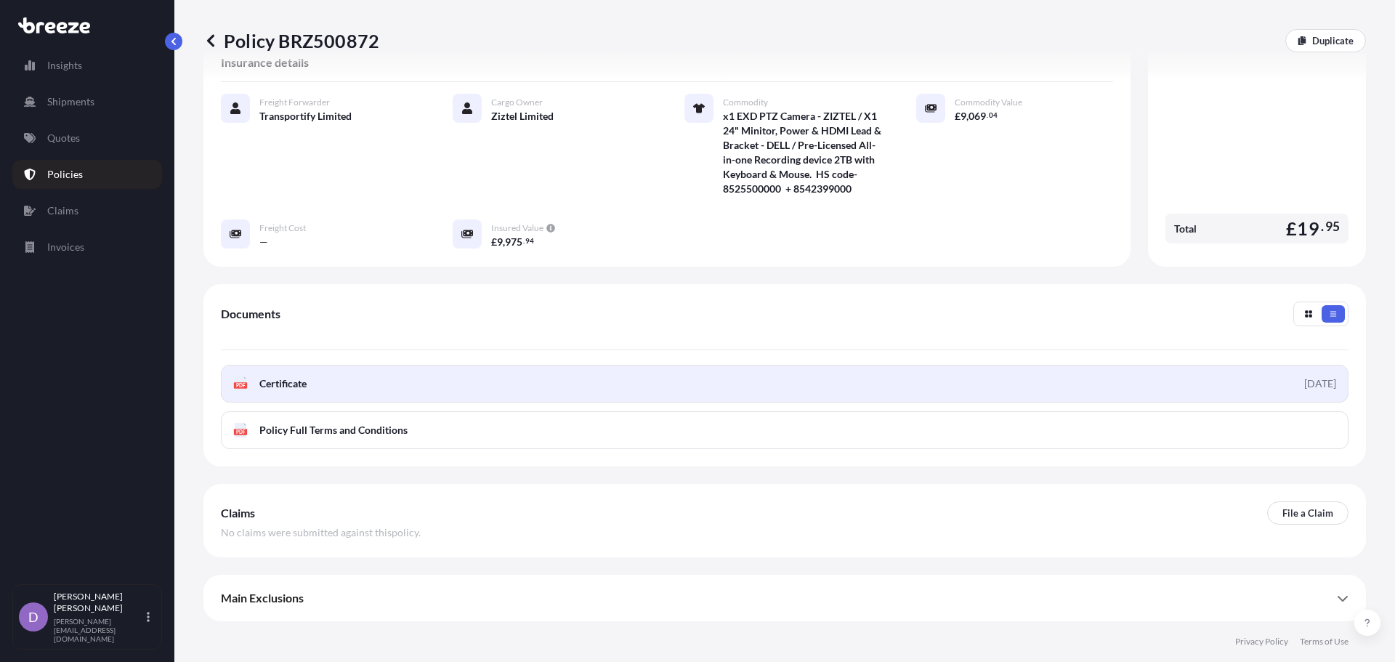
click at [578, 376] on link "PDF Certificate [DATE]" at bounding box center [785, 384] width 1128 height 38
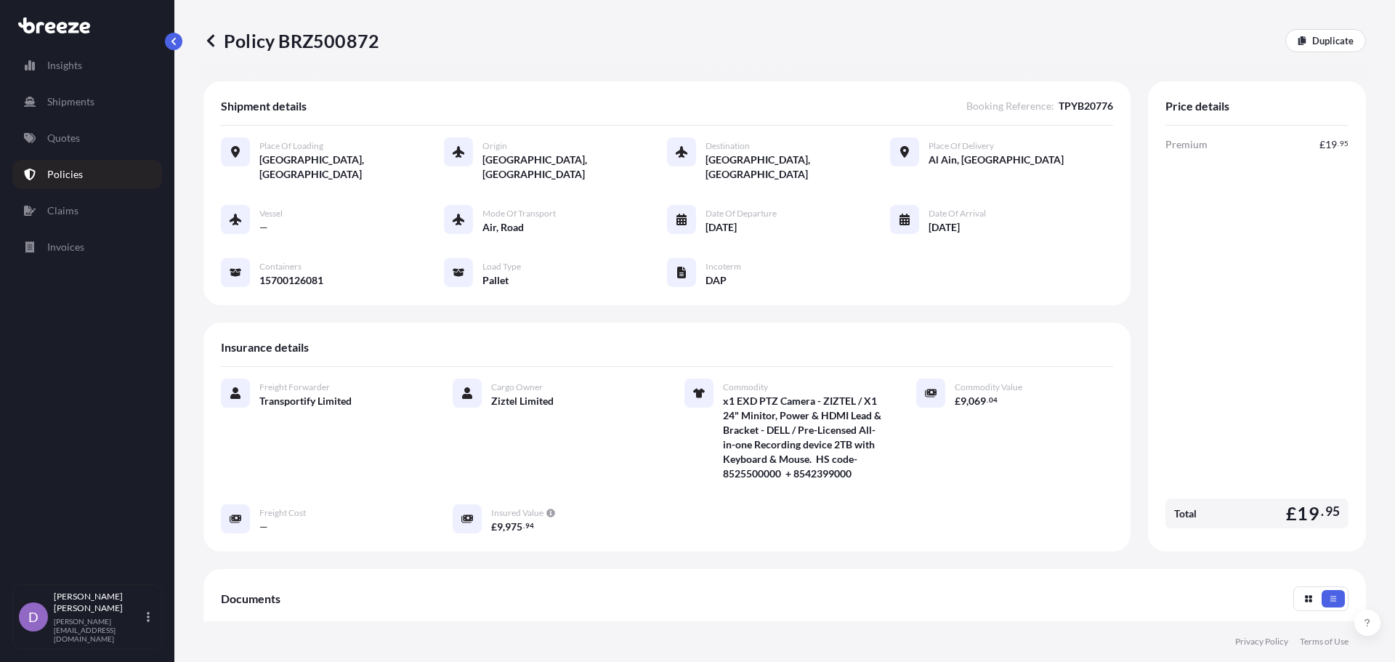
scroll to position [1, 0]
